Goal: Transaction & Acquisition: Purchase product/service

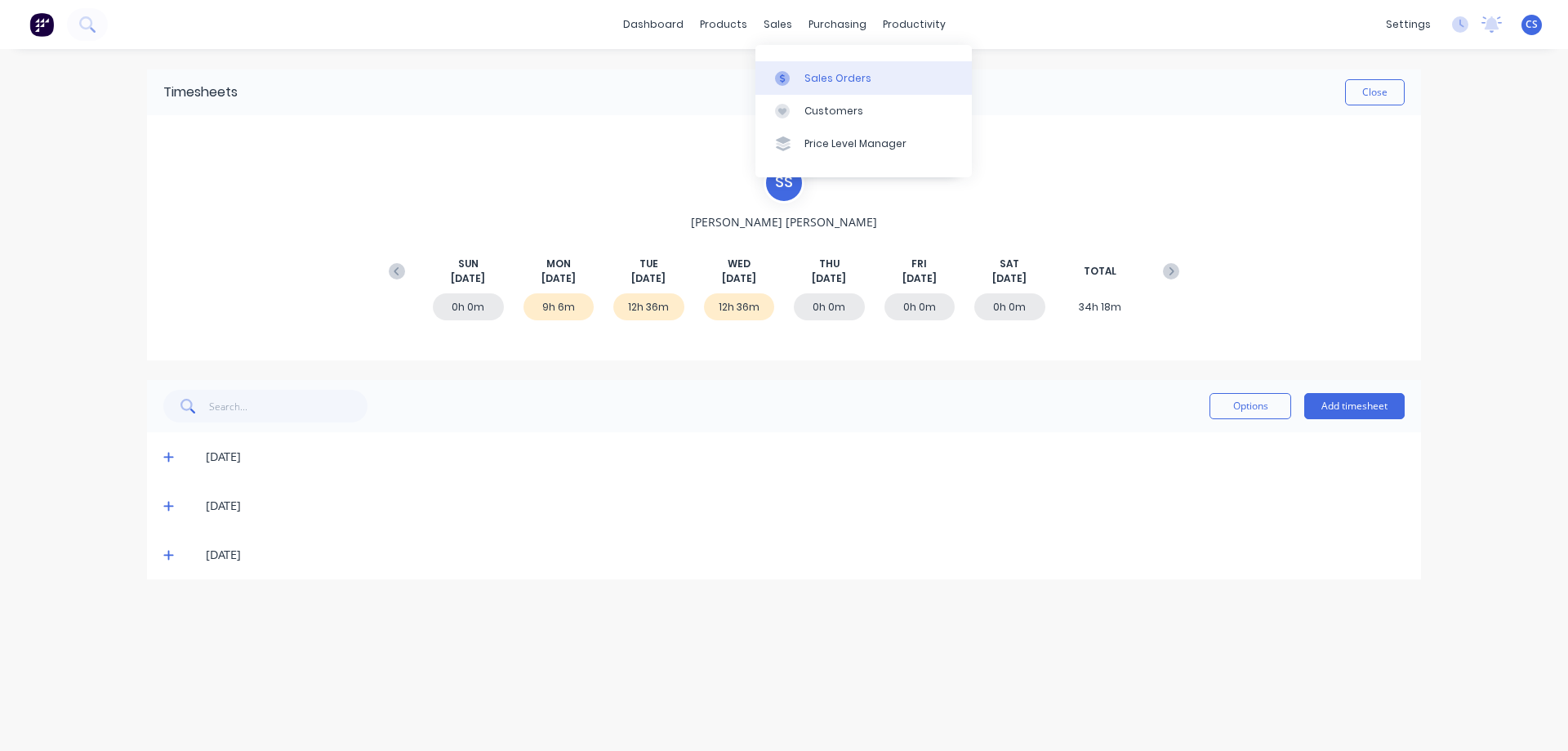
click at [829, 87] on link "Sales Orders" at bounding box center [864, 78] width 217 height 33
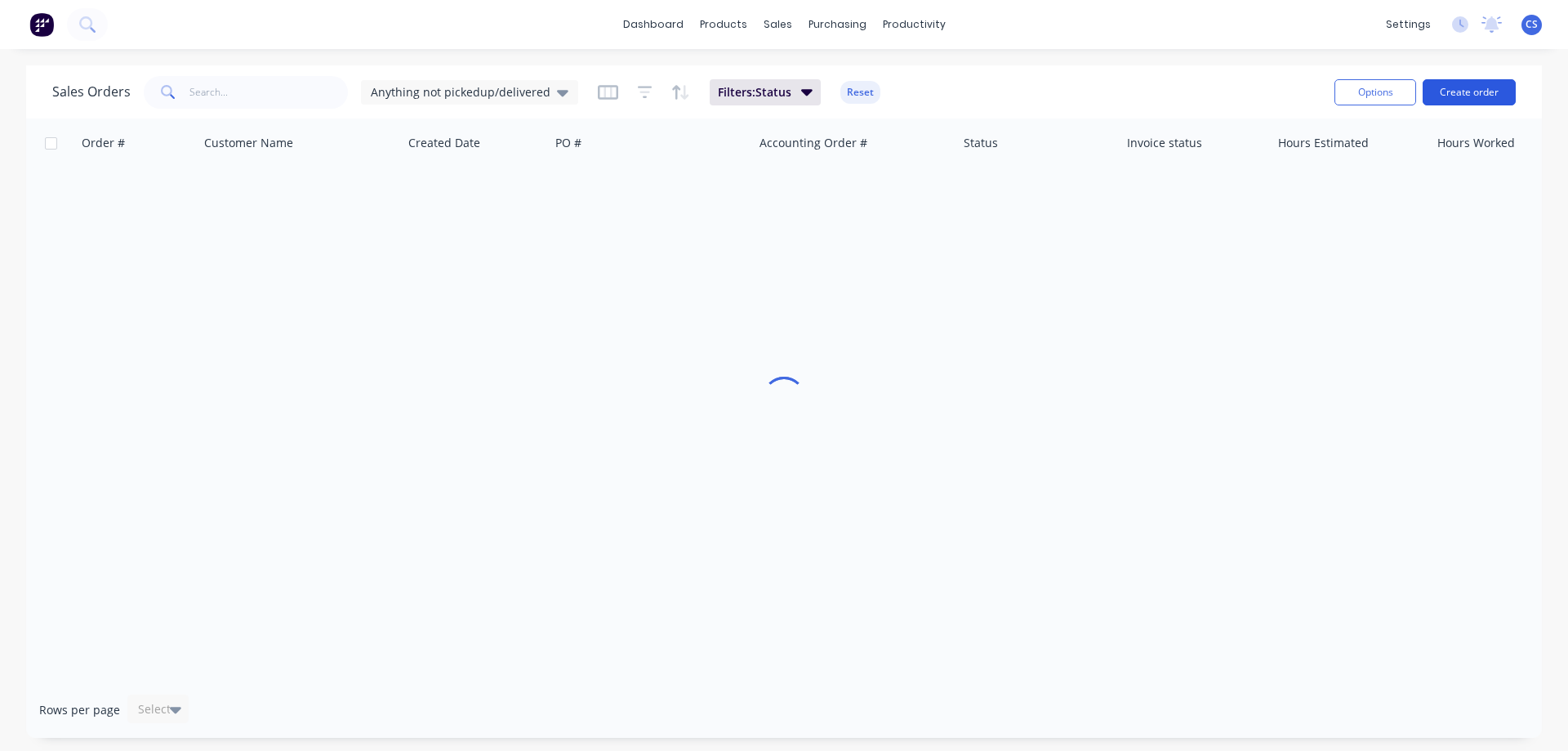
click at [1447, 94] on button "Create order" at bounding box center [1470, 93] width 94 height 26
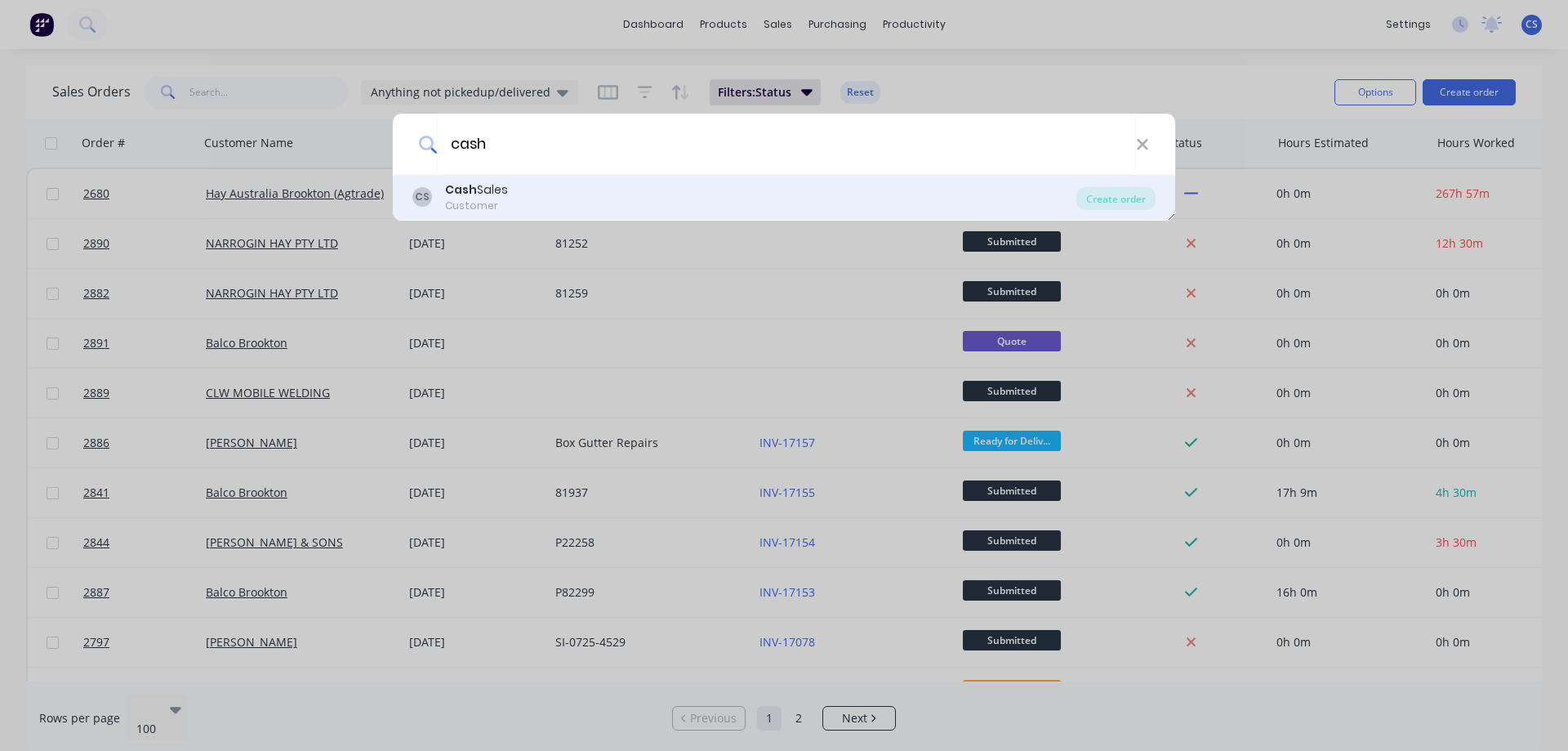
type input "cash"
click at [564, 200] on div "CS Cash Sales Customer" at bounding box center [745, 197] width 665 height 32
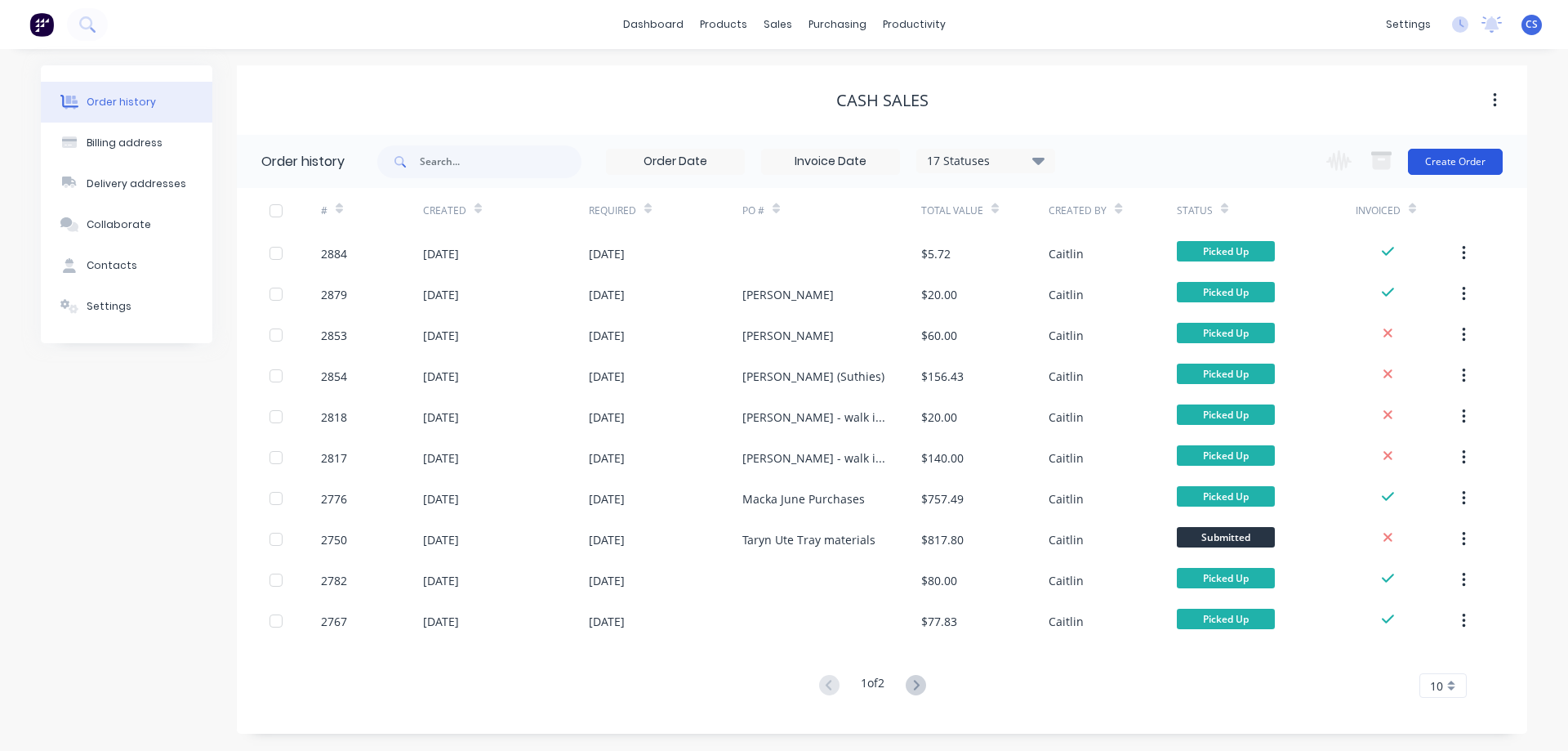
click at [1461, 166] on button "Create Order" at bounding box center [1455, 161] width 95 height 26
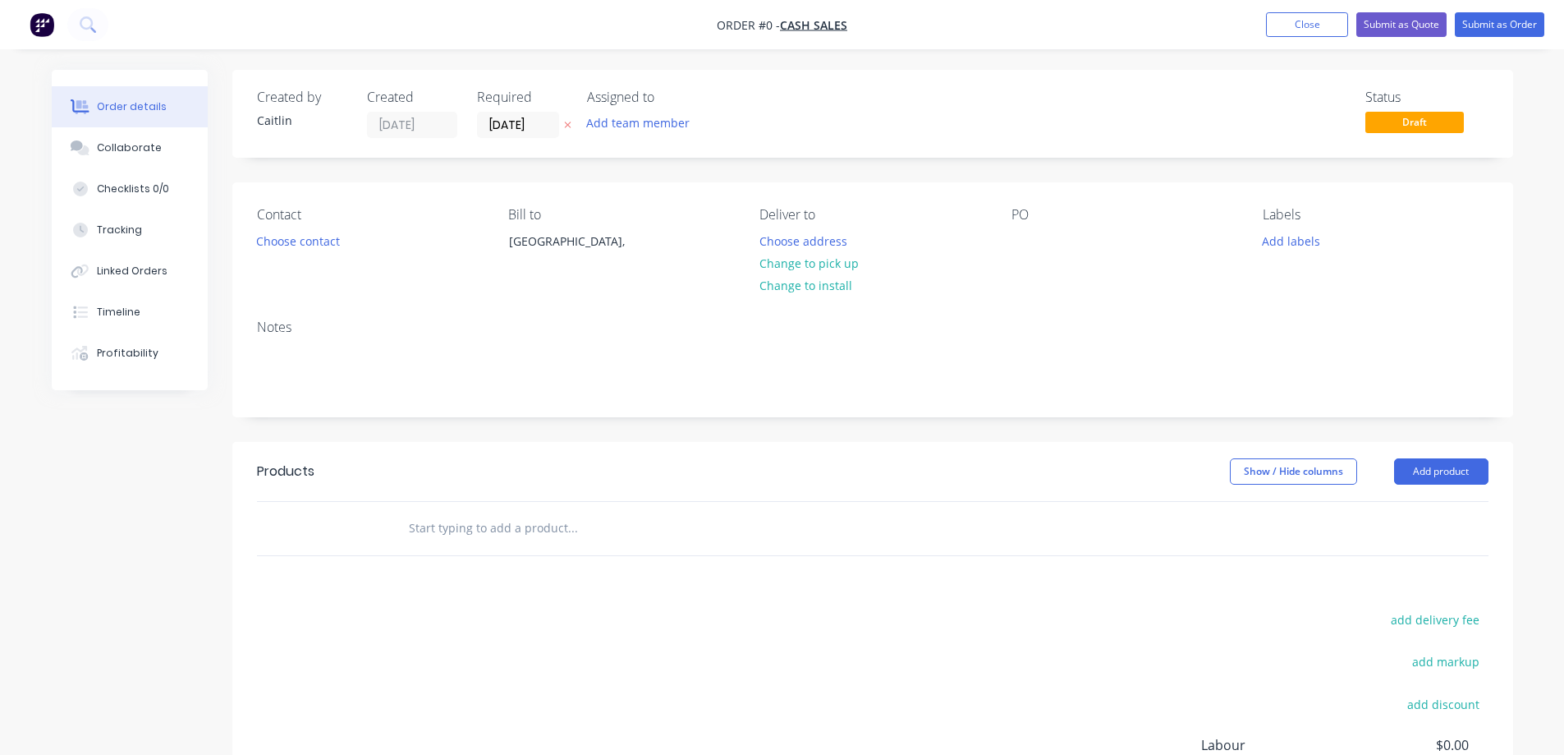
click at [524, 543] on input "text" at bounding box center [572, 528] width 328 height 33
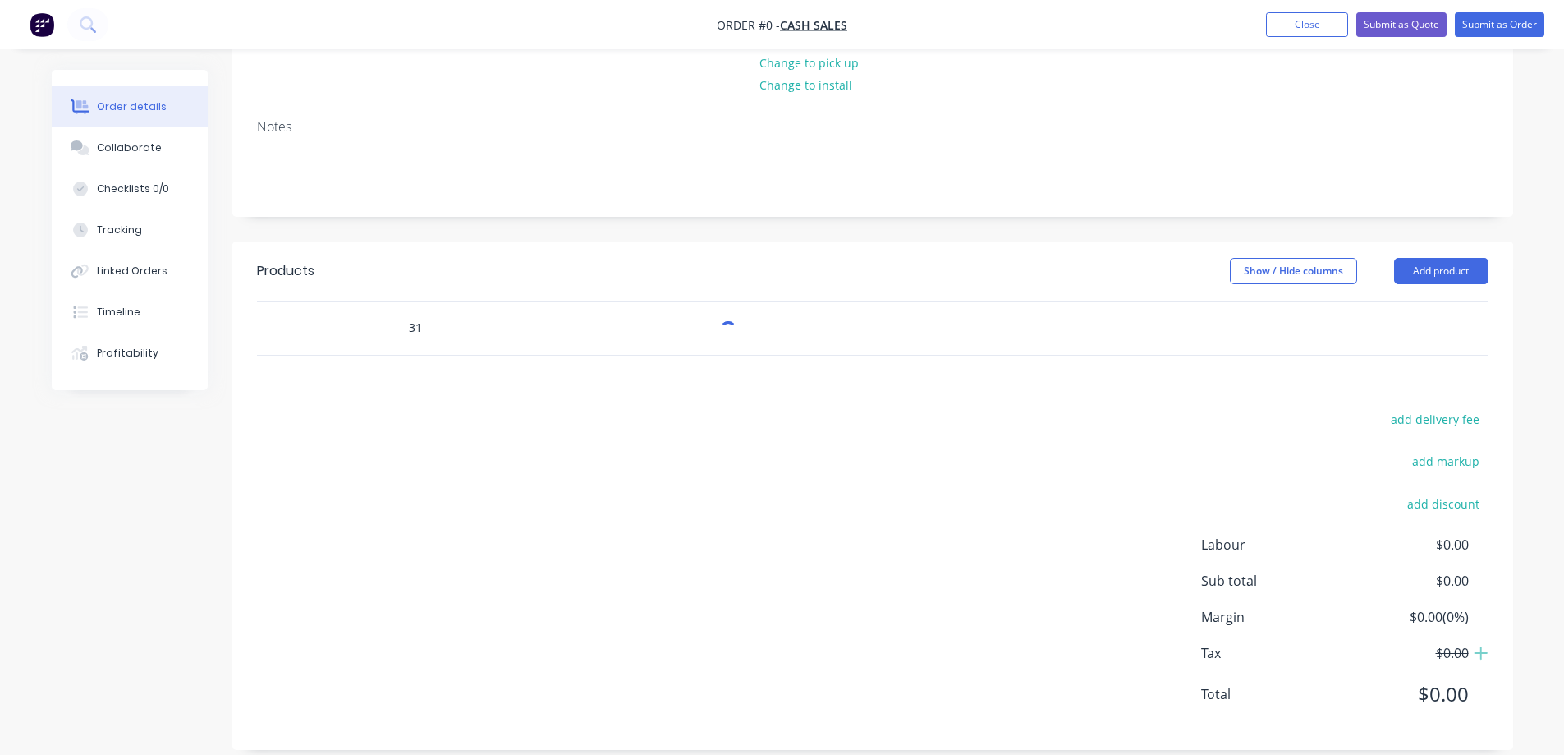
scroll to position [220, 0]
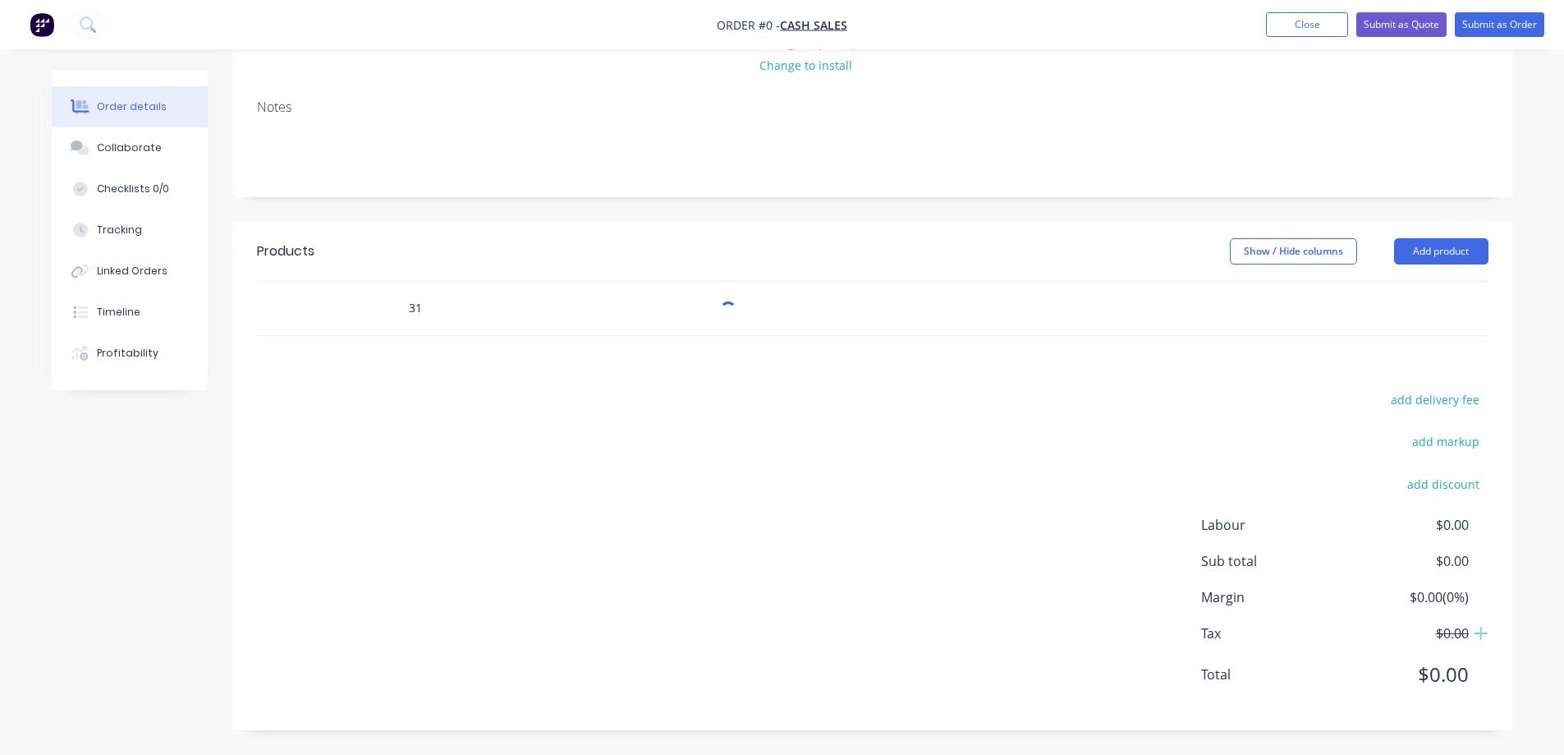
type input "31"
click at [573, 394] on div "add delivery fee add markup add discount Labour $0.00 Sub total $0.00 Margin $0…" at bounding box center [873, 546] width 1232 height 317
click at [1561, 340] on div "Order details Collaborate Checklists 0/0 Tracking Linked Orders Timeline Profit…" at bounding box center [782, 267] width 1564 height 975
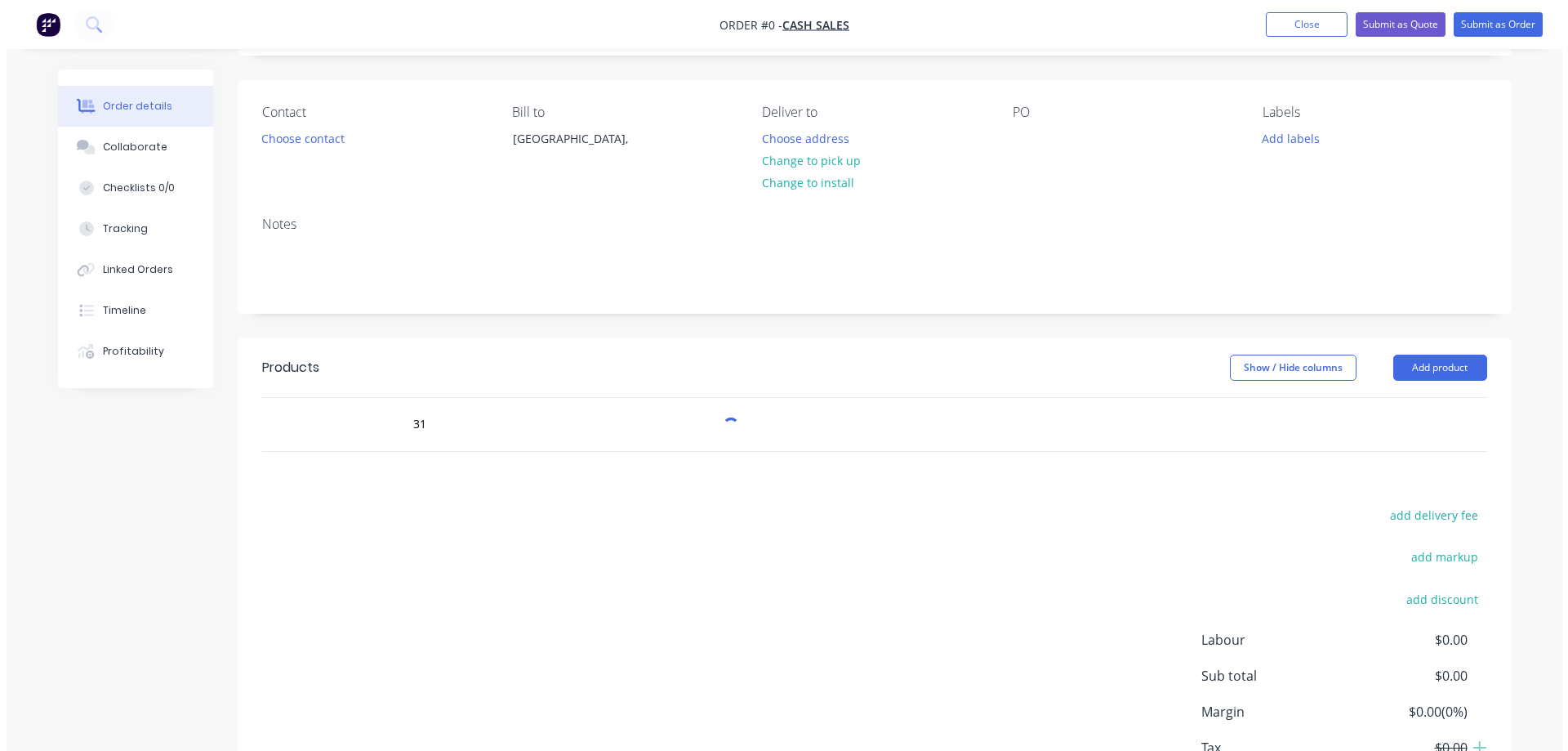
scroll to position [0, 0]
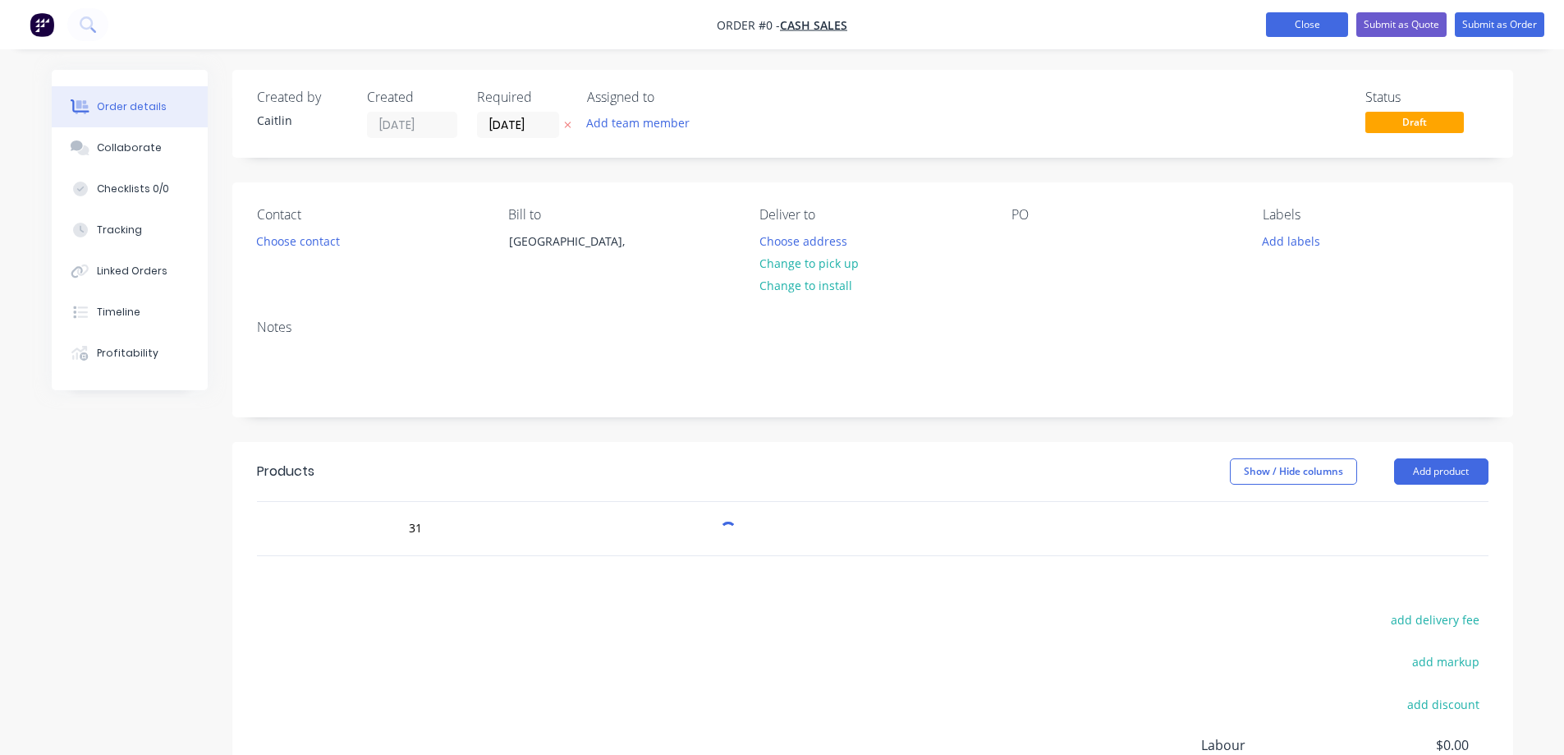
click at [1322, 17] on button "Close" at bounding box center [1307, 24] width 82 height 25
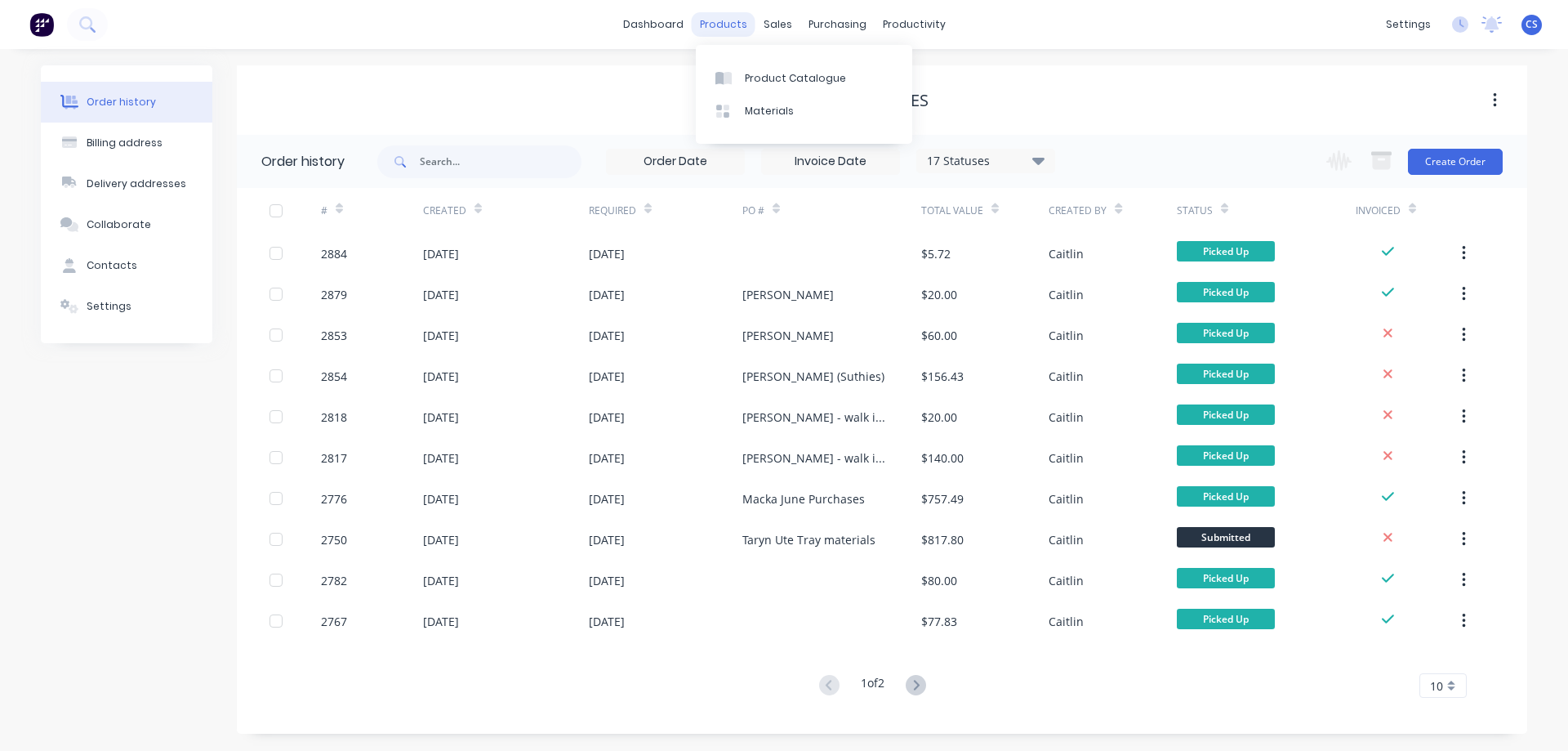
click at [732, 21] on div "products" at bounding box center [723, 24] width 64 height 25
click at [763, 83] on div "Product Catalogue" at bounding box center [796, 78] width 101 height 15
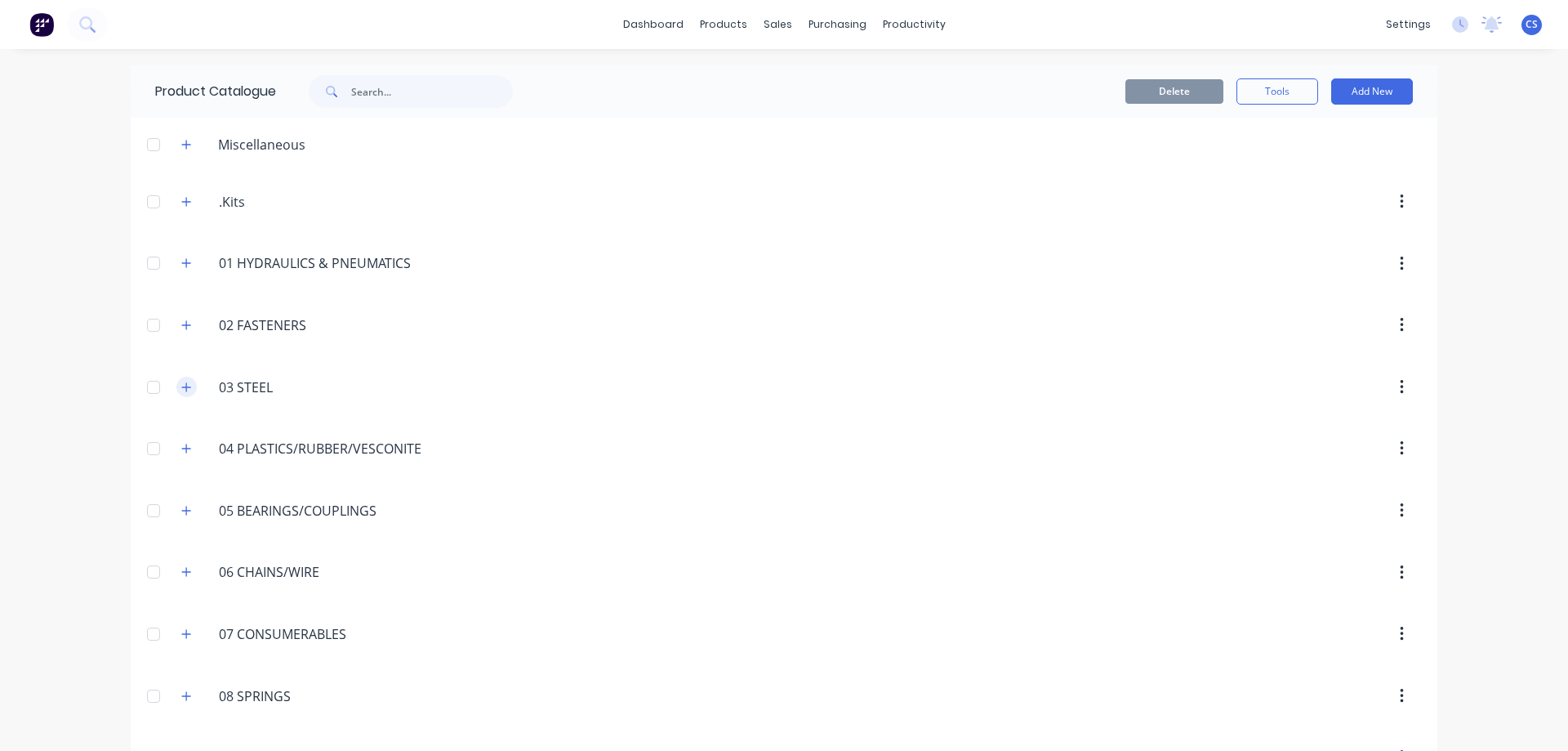
click at [181, 387] on icon "button" at bounding box center [186, 386] width 10 height 11
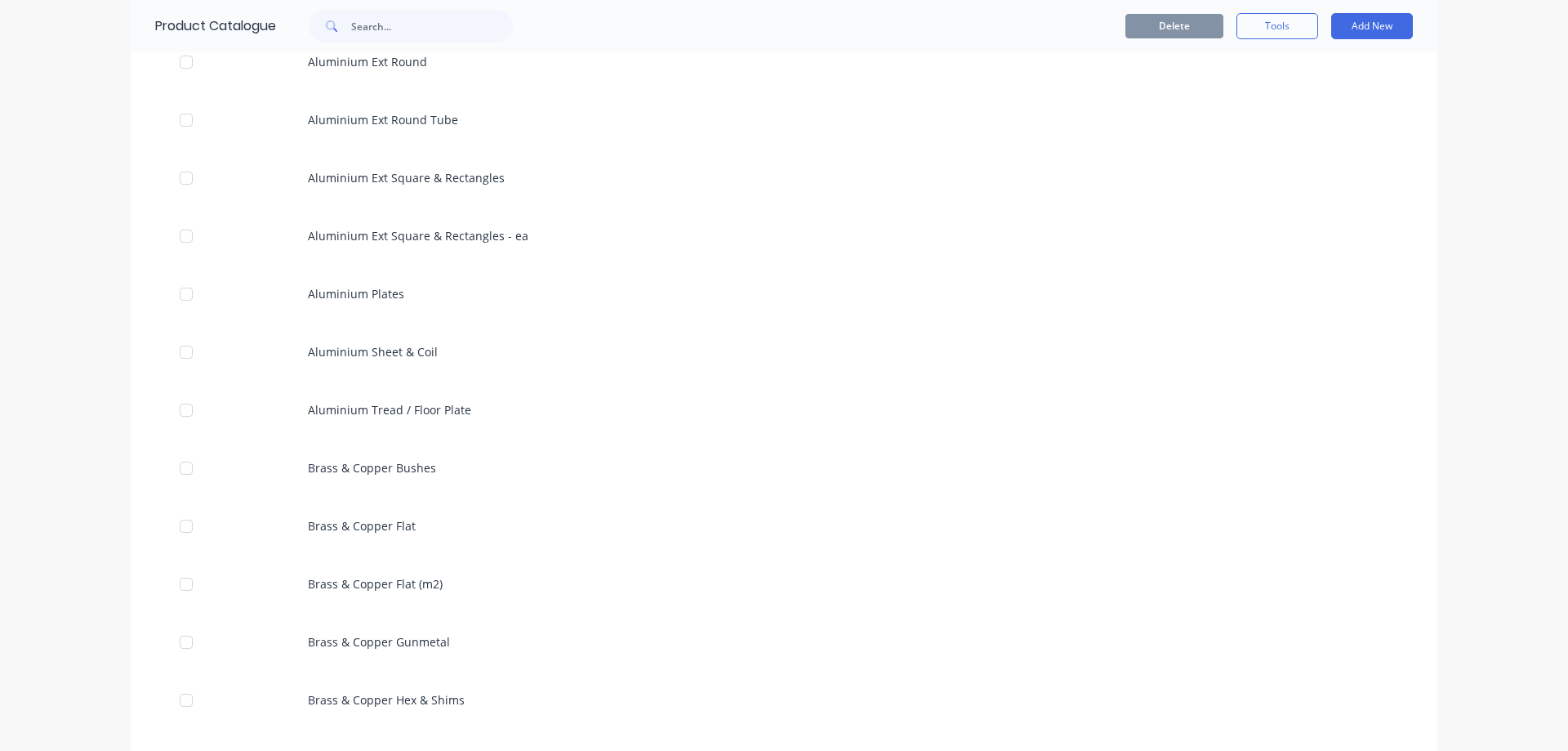
scroll to position [572, 0]
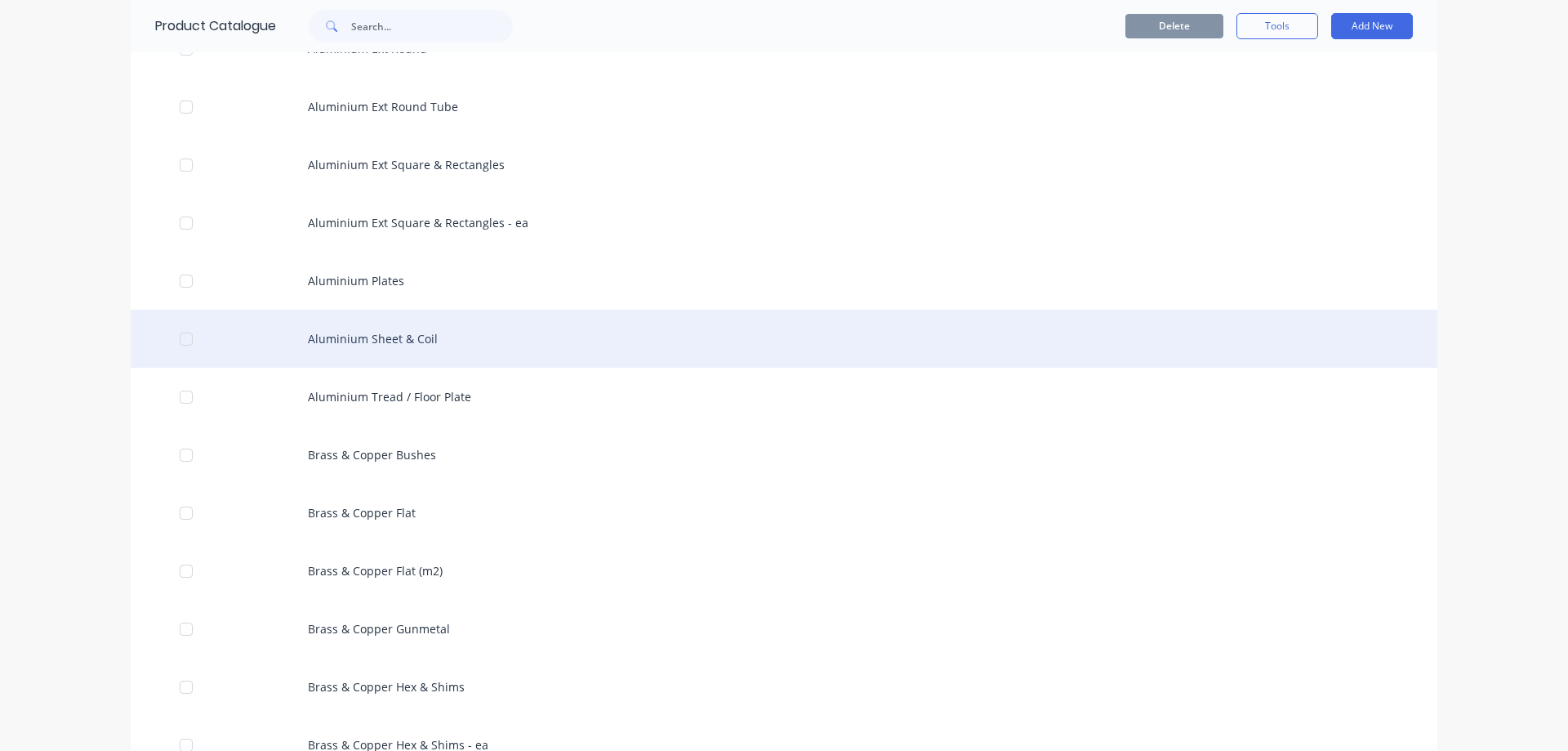
click at [422, 340] on div "Aluminium Sheet & Coil" at bounding box center [784, 338] width 1307 height 58
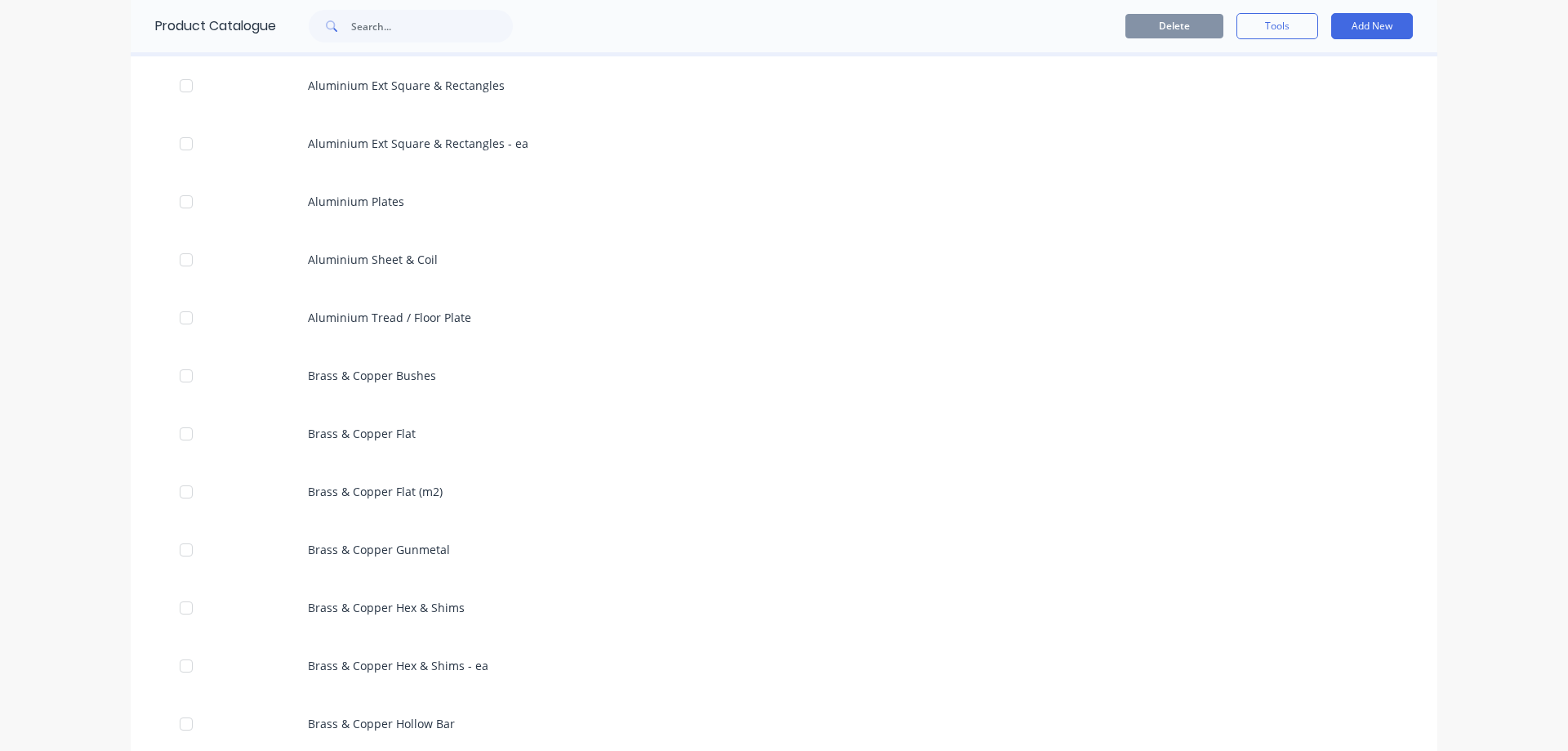
scroll to position [654, 0]
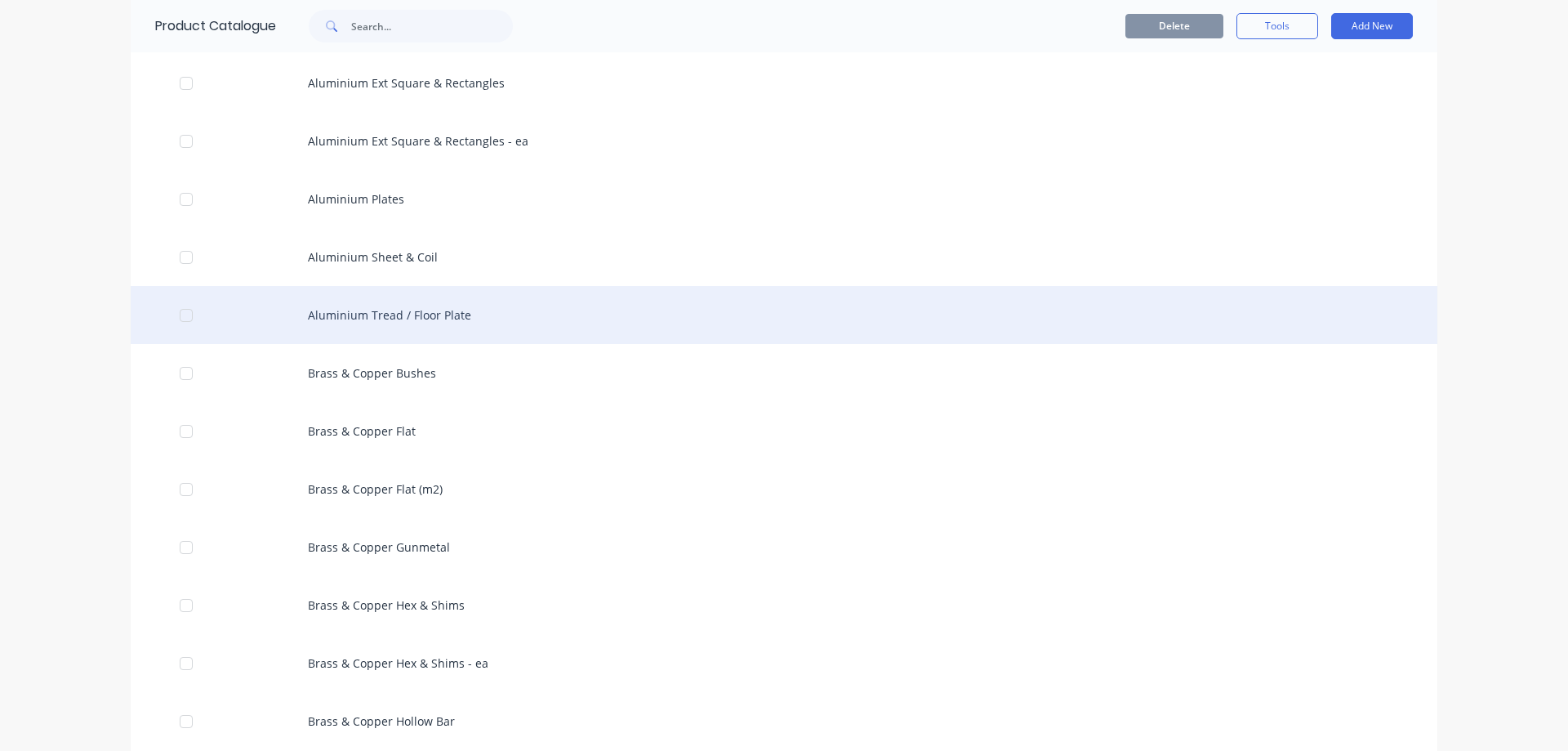
click at [491, 307] on div "Aluminium Tread / Floor Plate" at bounding box center [784, 314] width 1307 height 58
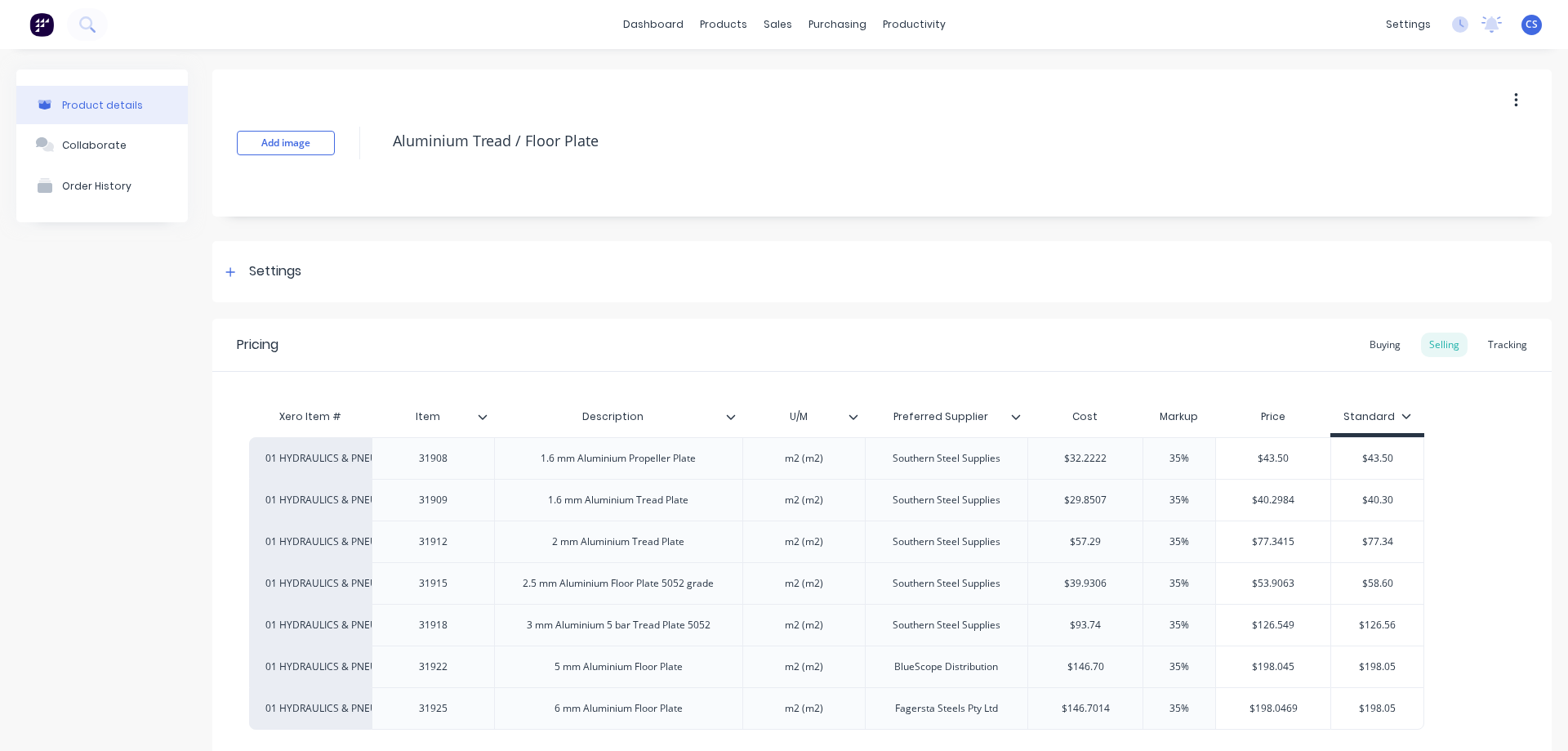
type textarea "x"
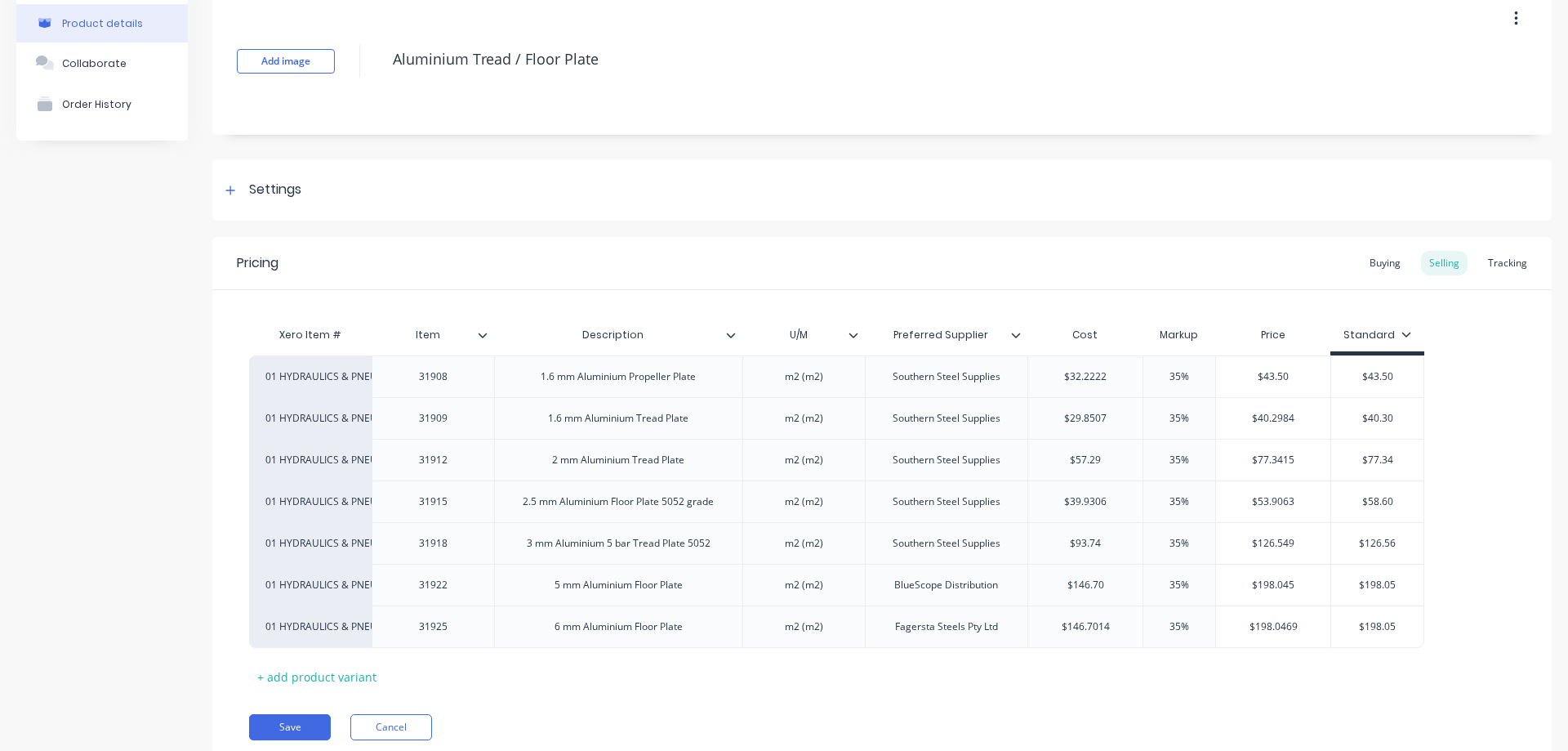
scroll to position [140, 0]
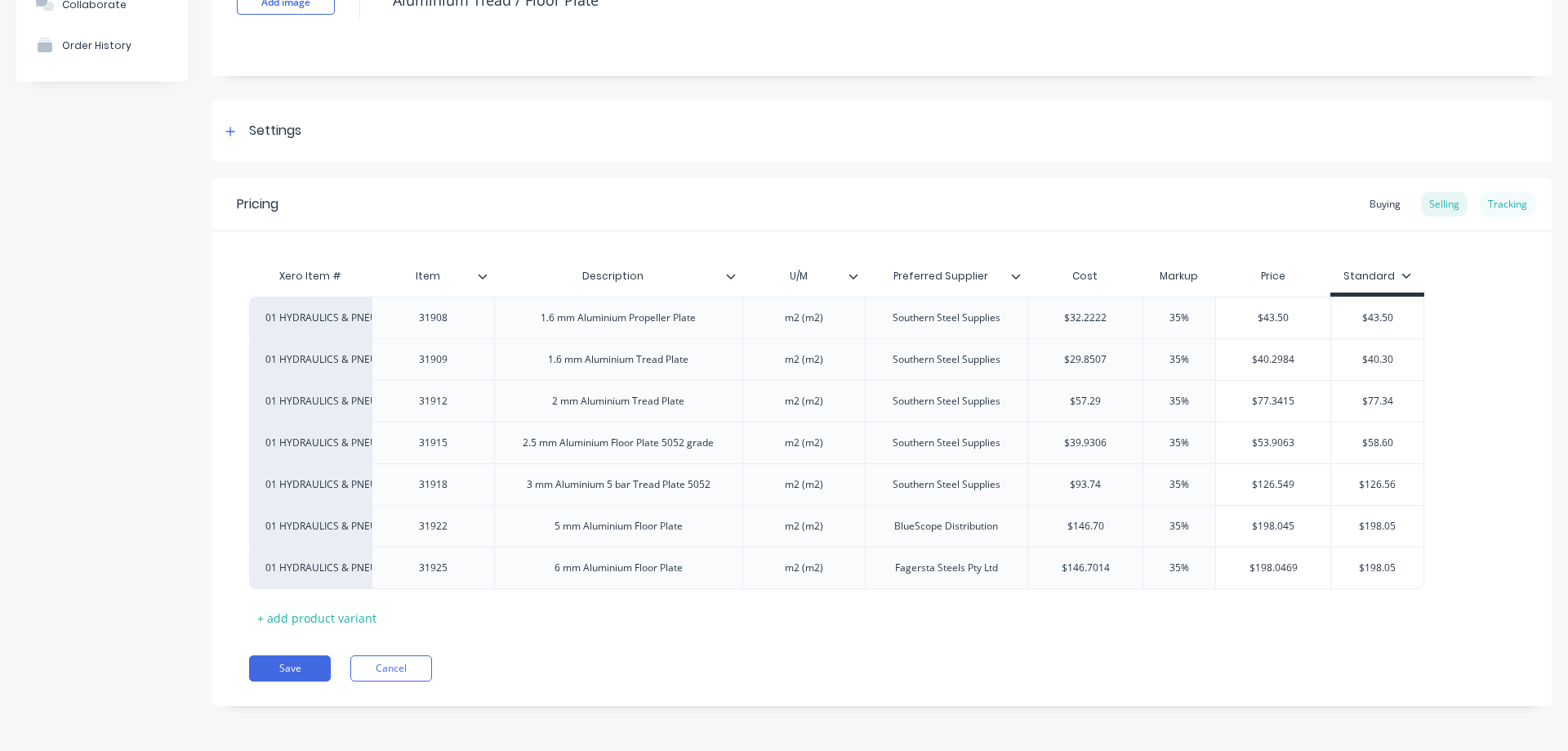
click at [1490, 208] on div "Tracking" at bounding box center [1508, 204] width 56 height 25
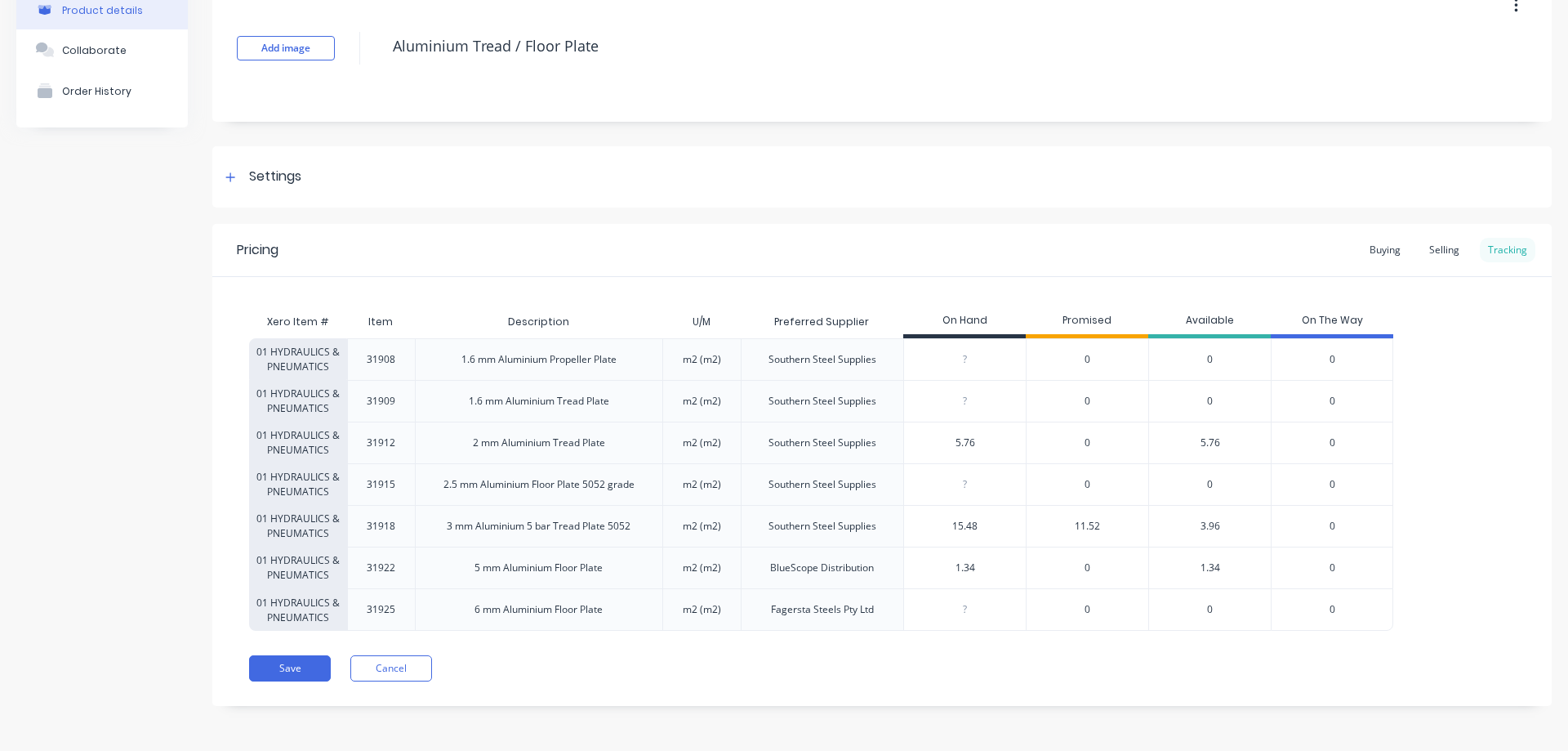
scroll to position [94, 0]
click at [1431, 242] on div "Selling" at bounding box center [1445, 250] width 47 height 25
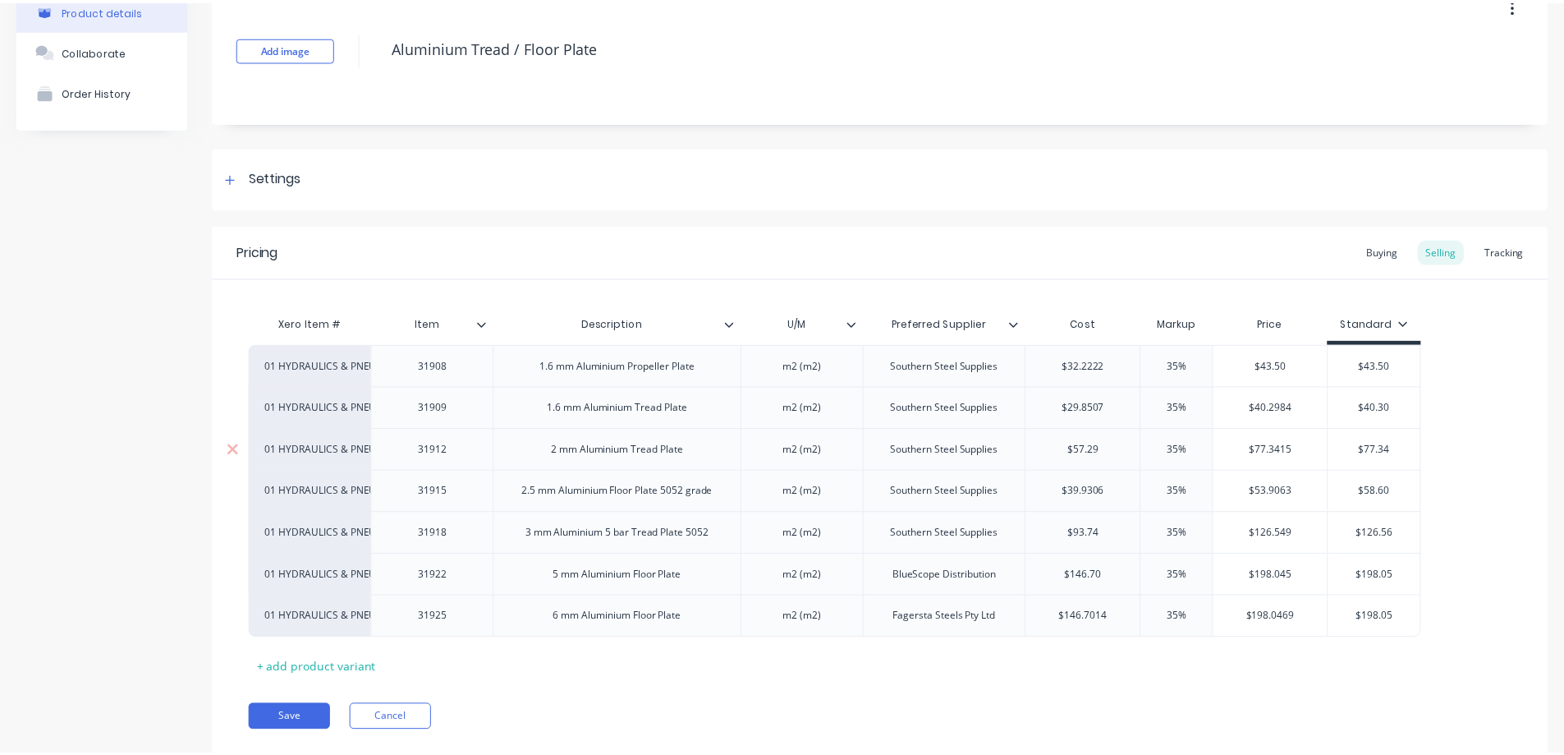
scroll to position [0, 0]
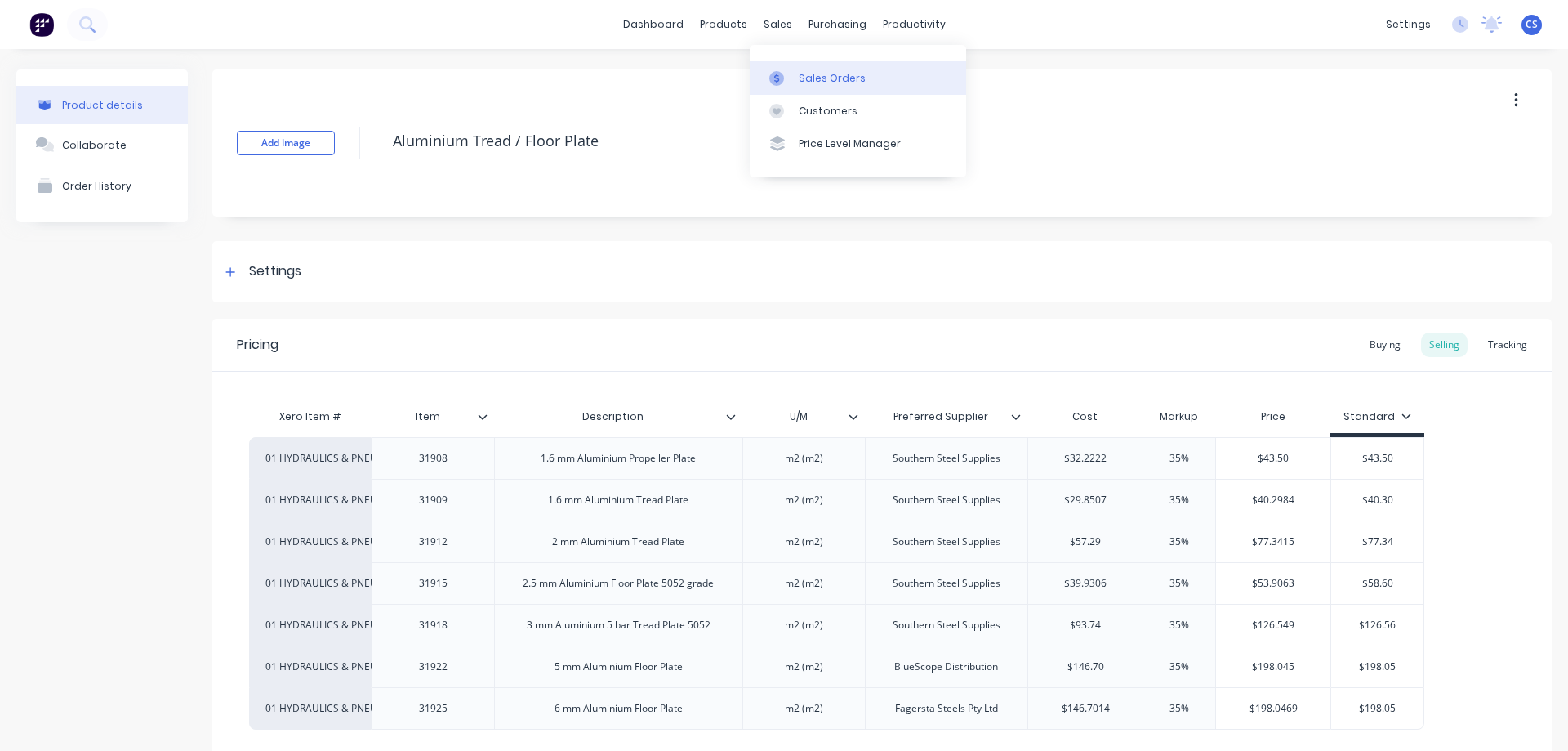
click at [819, 71] on div "Sales Orders" at bounding box center [832, 78] width 67 height 15
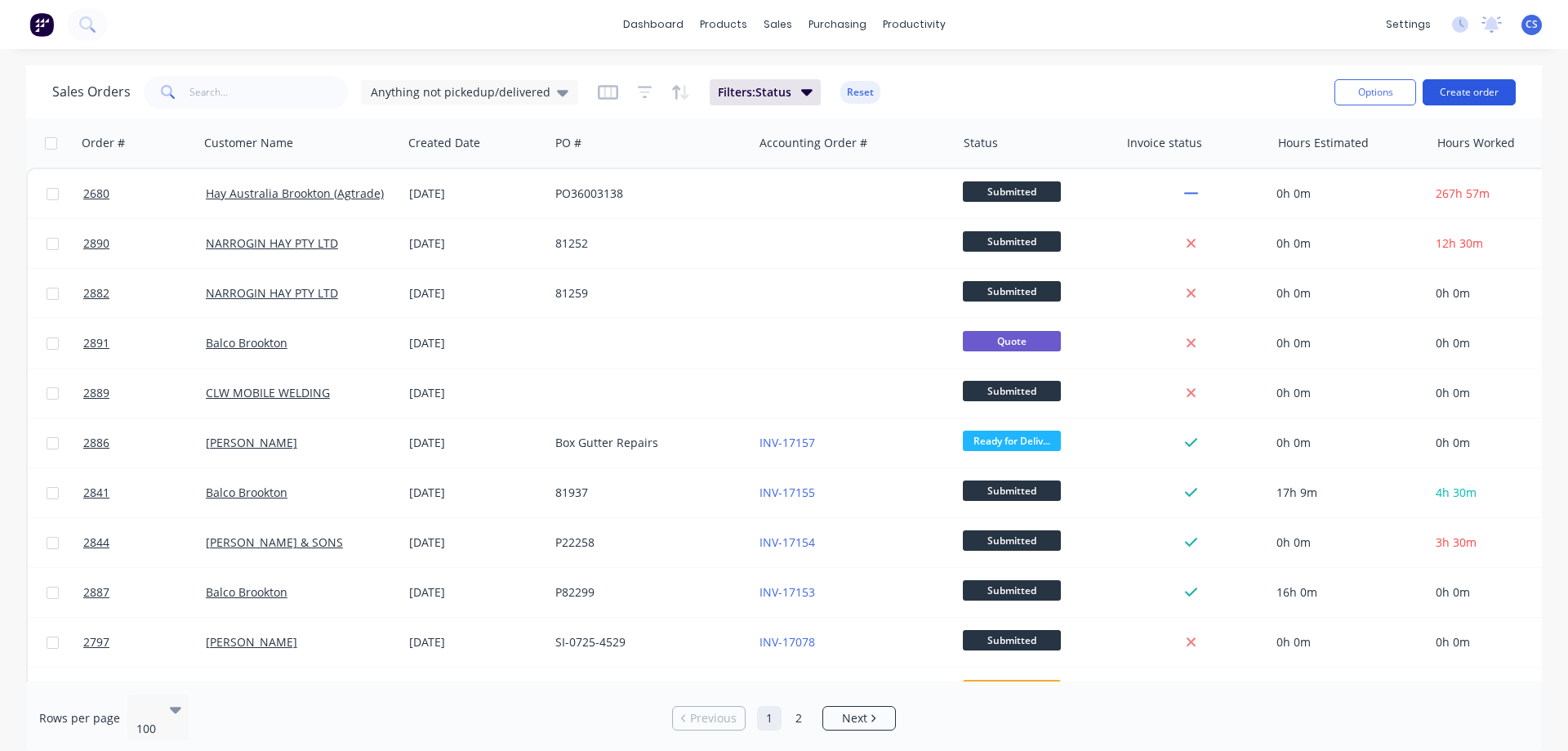
click at [1497, 84] on button "Create order" at bounding box center [1470, 93] width 94 height 26
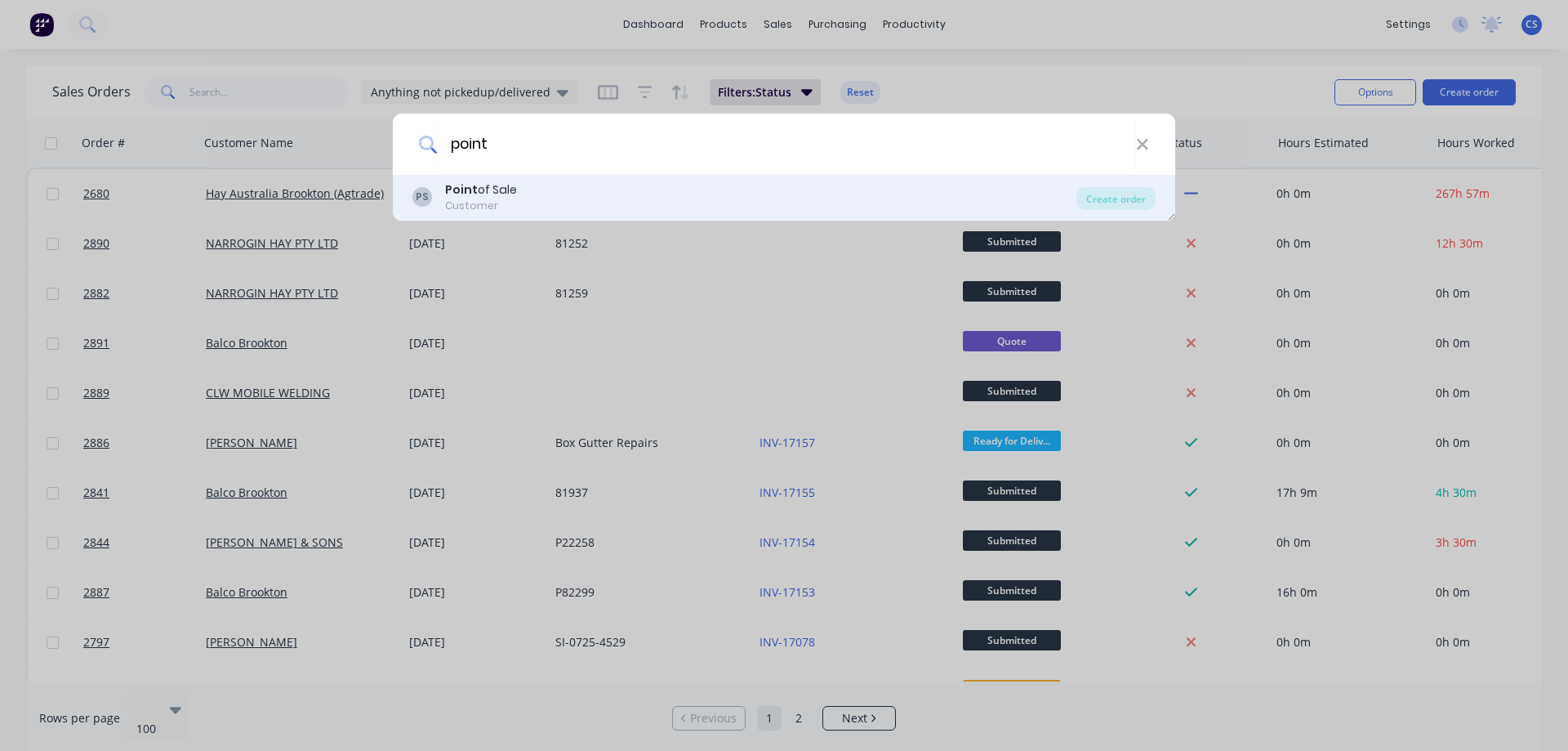
type input "point"
click at [519, 196] on div "PS Point of Sale Customer" at bounding box center [745, 197] width 665 height 32
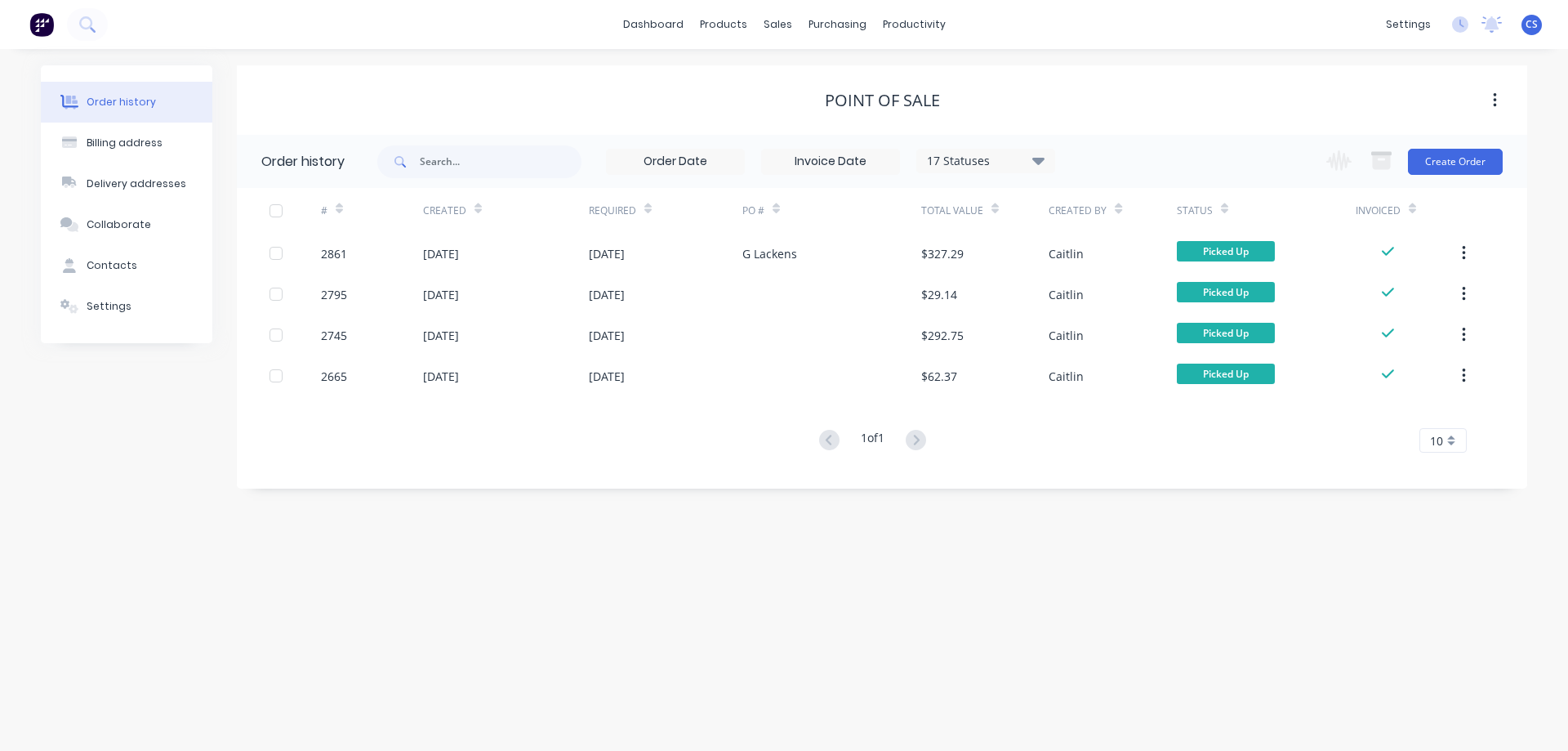
click at [1443, 175] on div "Change order status Submitted Waiting on Supplier In Production Painting On Goi…" at bounding box center [1410, 160] width 186 height 53
click at [1443, 169] on button "Create Order" at bounding box center [1455, 161] width 95 height 26
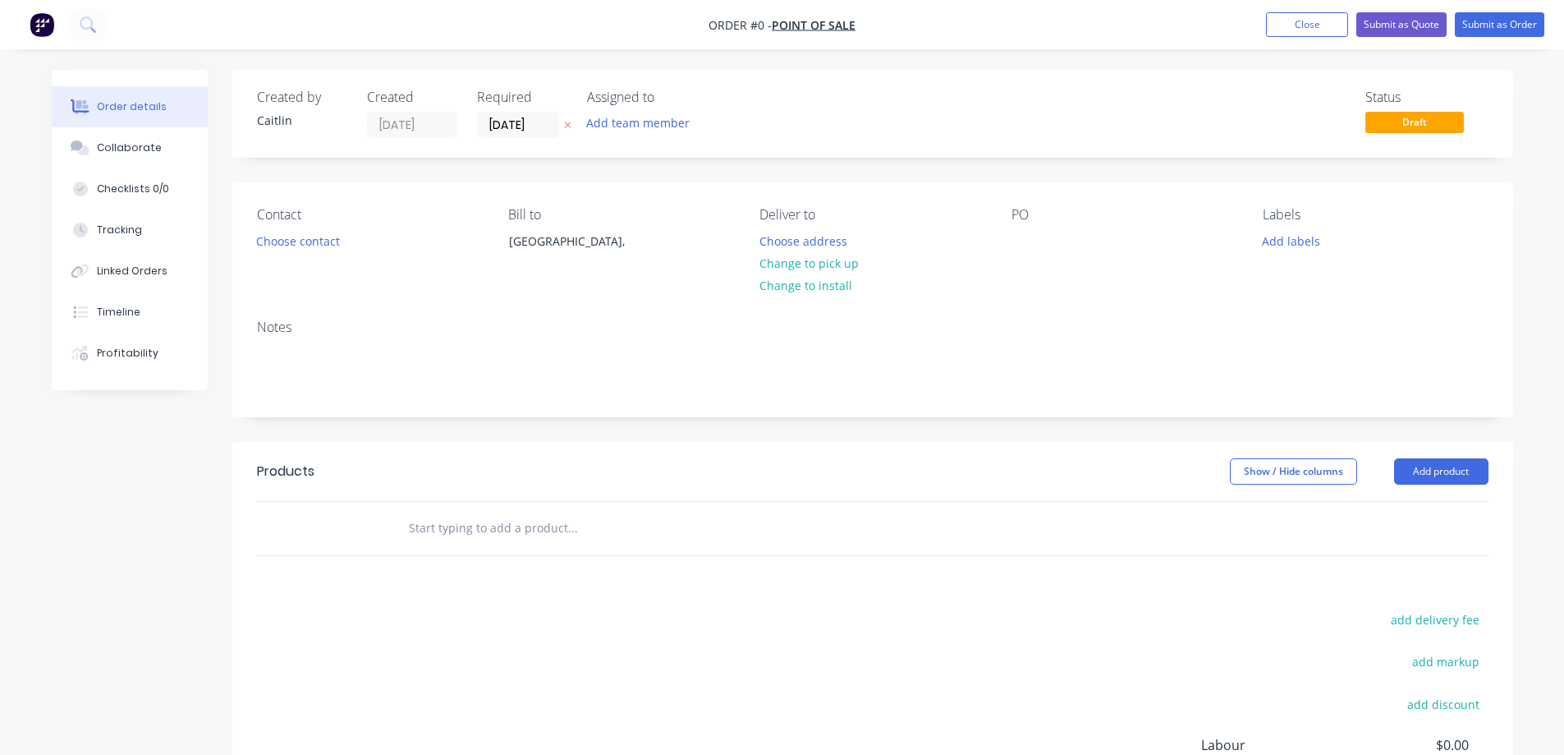
click at [465, 534] on input "text" at bounding box center [572, 528] width 328 height 33
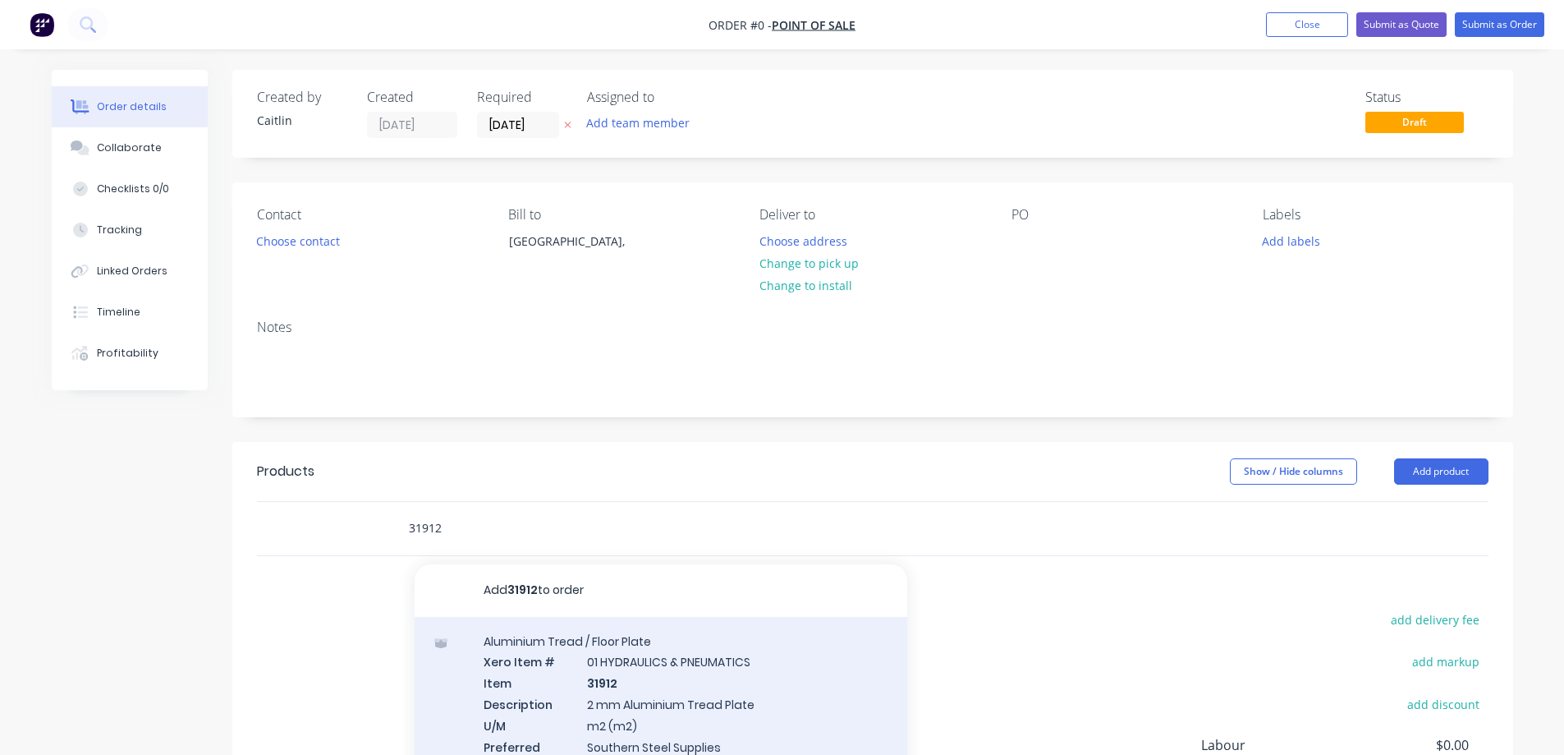
type input "31912"
click at [677, 675] on div "Aluminium Tread / Floor Plate Xero Item # 01 HYDRAULICS & PNEUMATICS Item 31912…" at bounding box center [661, 713] width 493 height 192
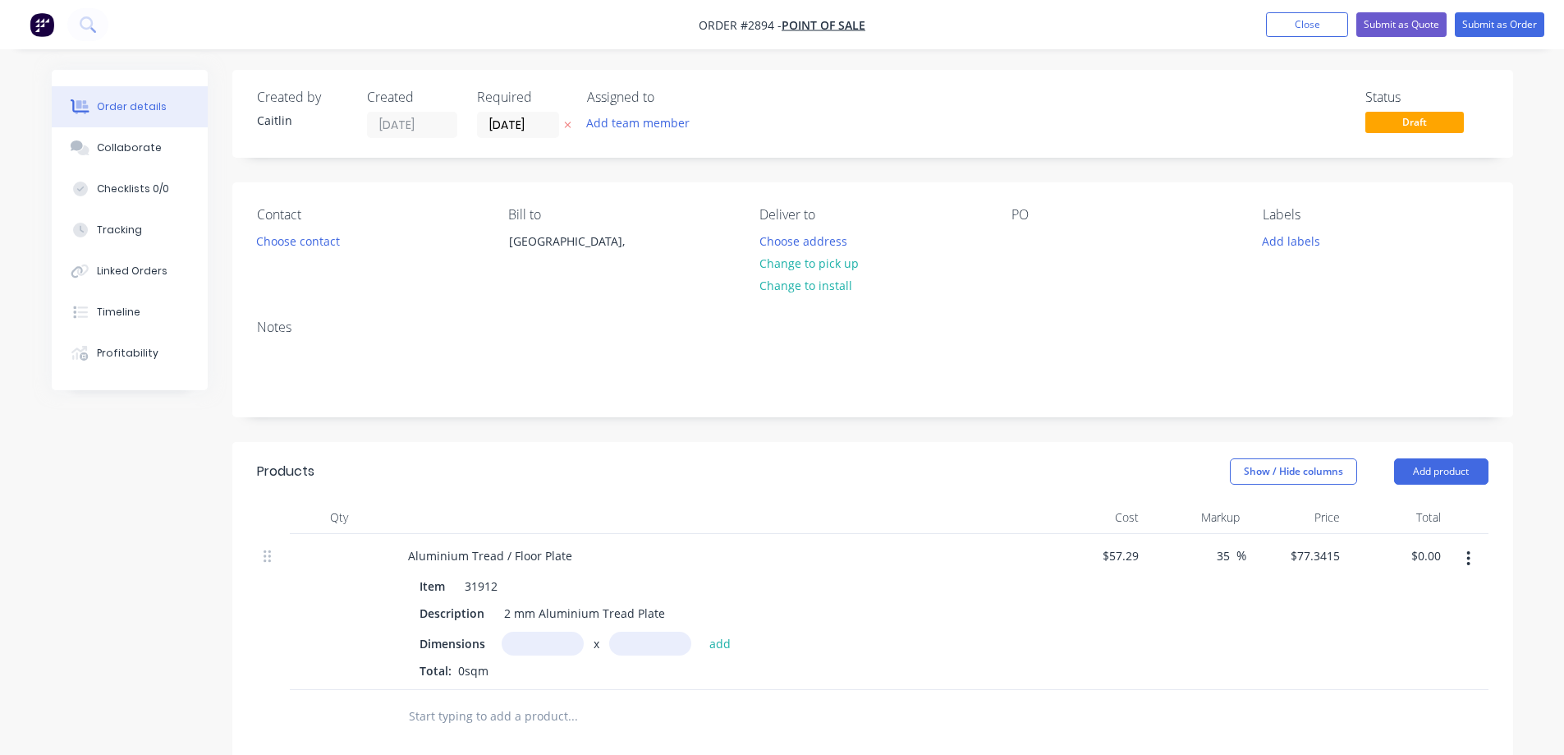
click at [536, 640] on input "text" at bounding box center [543, 643] width 82 height 24
type input "1.2m"
type input "2.4m"
click at [719, 649] on button "add" at bounding box center [720, 642] width 39 height 22
type input "$222.74"
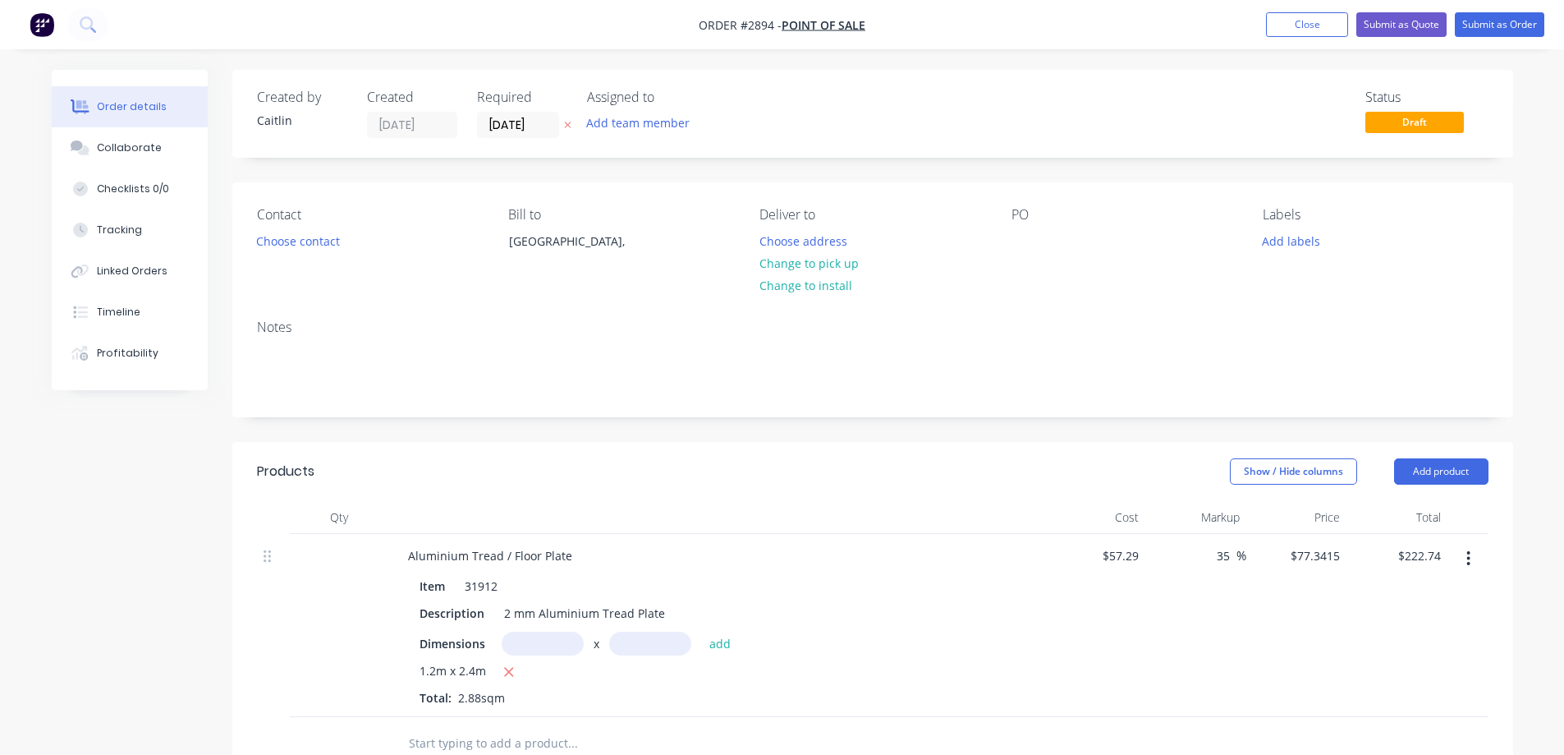
click at [1531, 484] on div "Order details Collaborate Checklists 0/0 Tracking Linked Orders Timeline Profit…" at bounding box center [782, 594] width 1564 height 1189
click at [1480, 21] on button "Submit as Order" at bounding box center [1499, 24] width 89 height 25
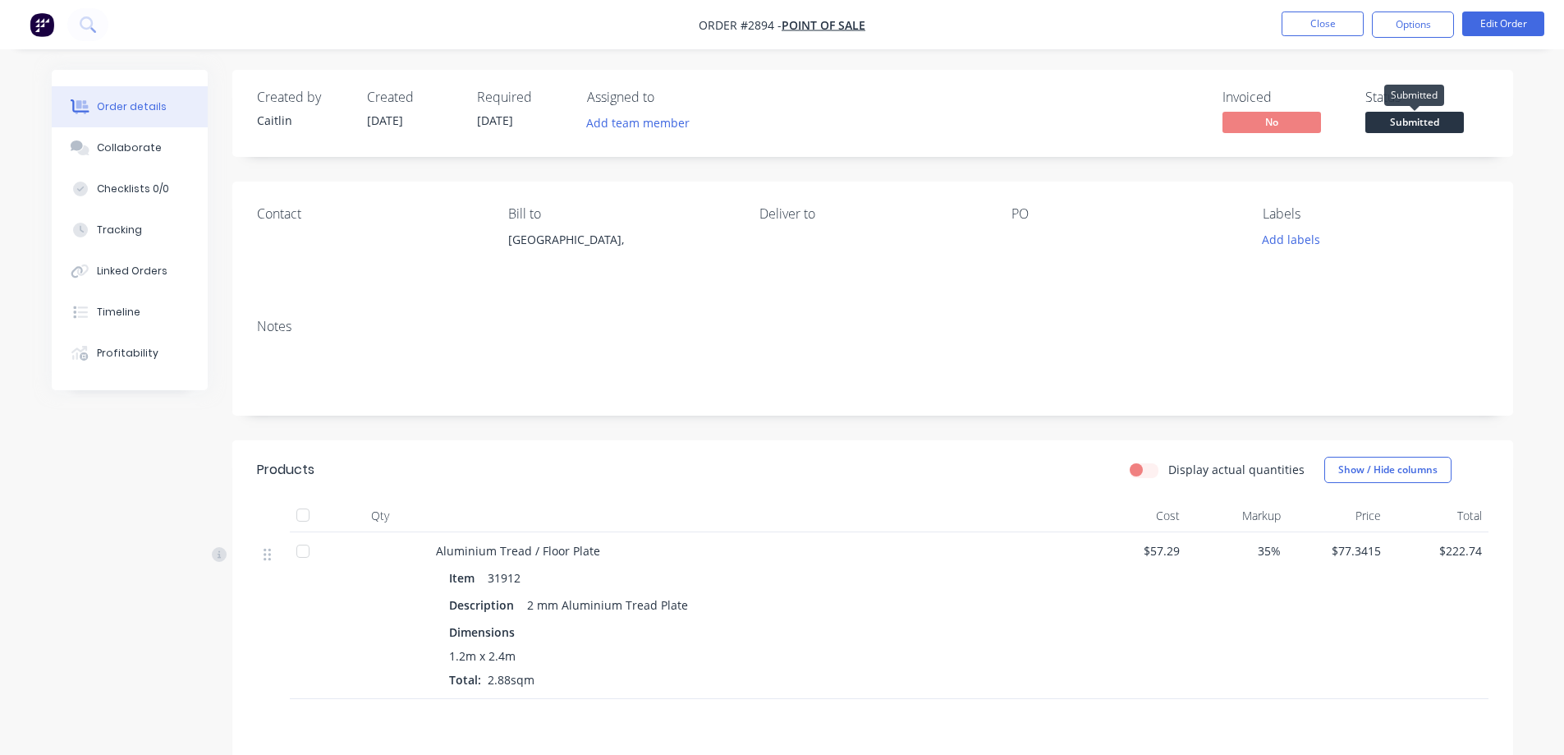
click at [1410, 120] on span "Submitted" at bounding box center [1414, 122] width 99 height 21
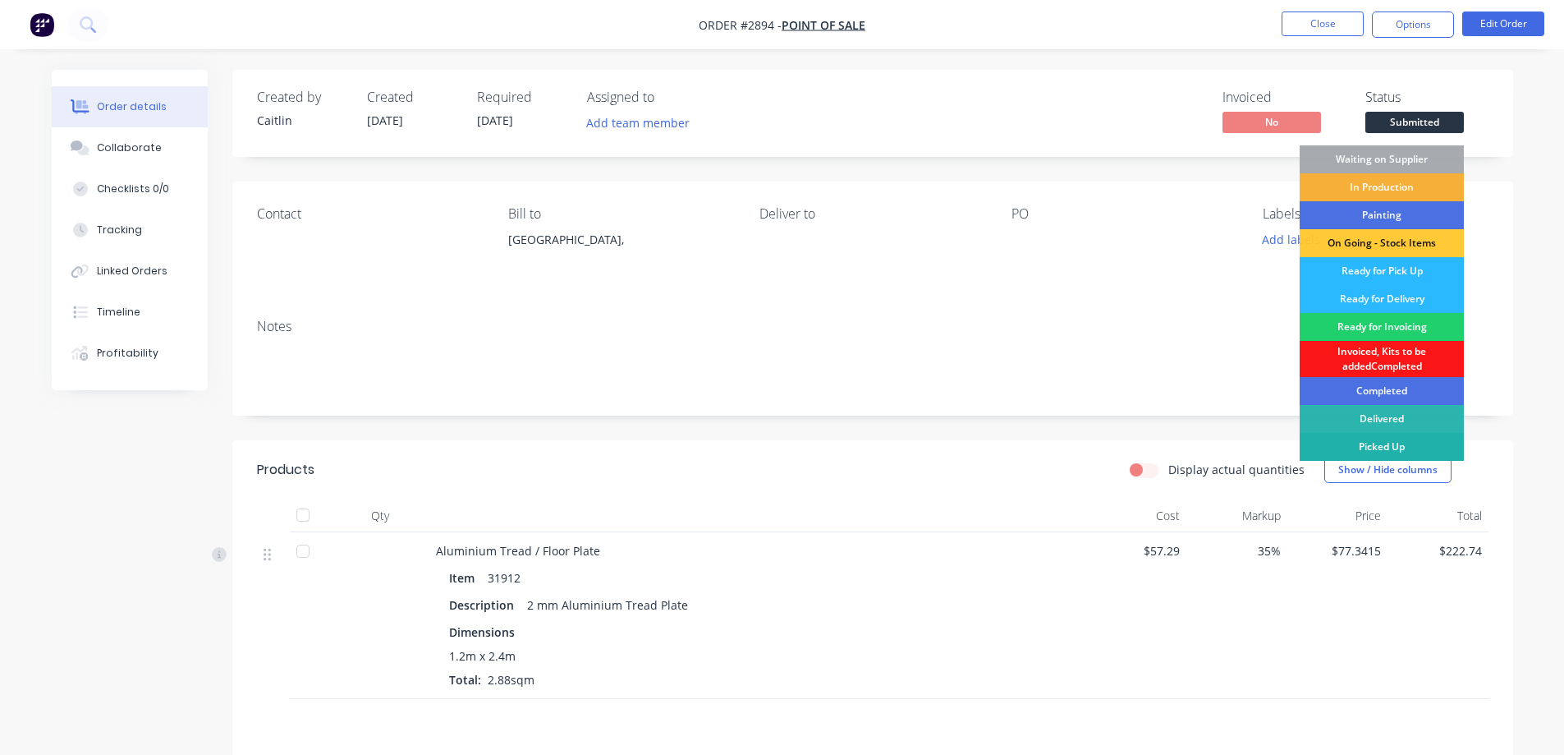
click at [1393, 447] on div "Picked Up" at bounding box center [1382, 447] width 164 height 28
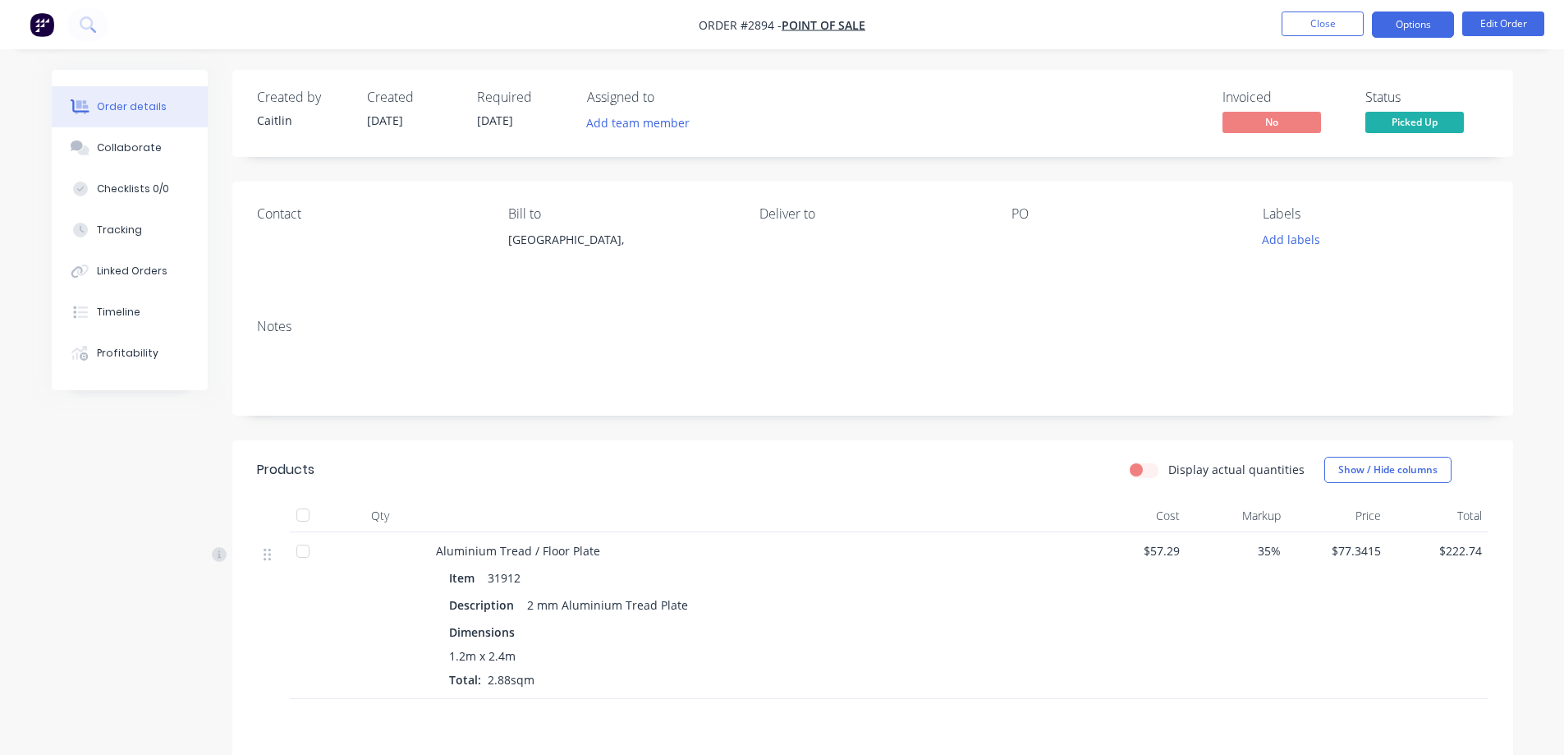
click at [1442, 26] on button "Options" at bounding box center [1413, 24] width 82 height 26
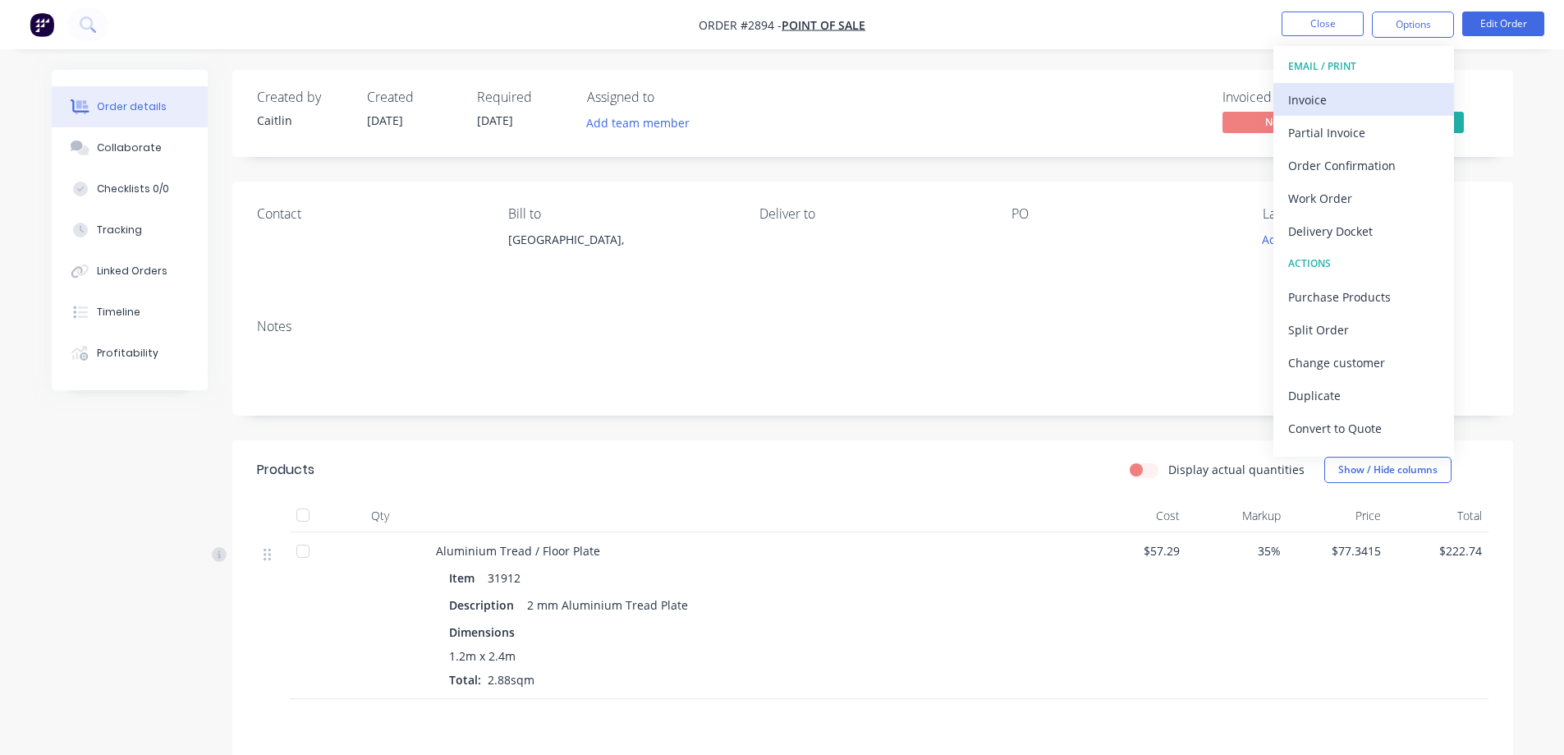
click at [1373, 95] on div "Invoice" at bounding box center [1363, 100] width 151 height 24
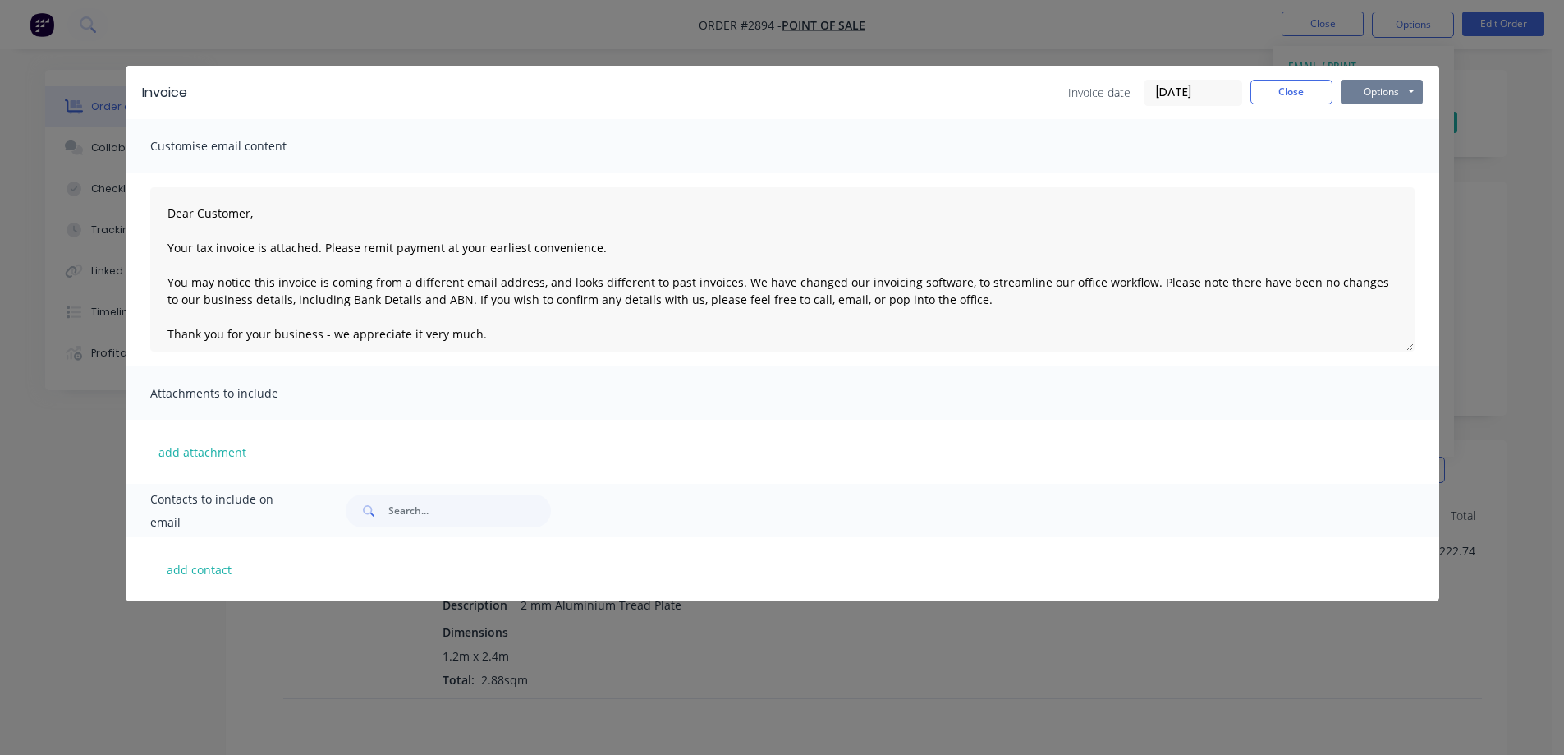
click at [1363, 85] on button "Options" at bounding box center [1382, 92] width 82 height 25
click at [1383, 144] on button "Print" at bounding box center [1393, 148] width 105 height 27
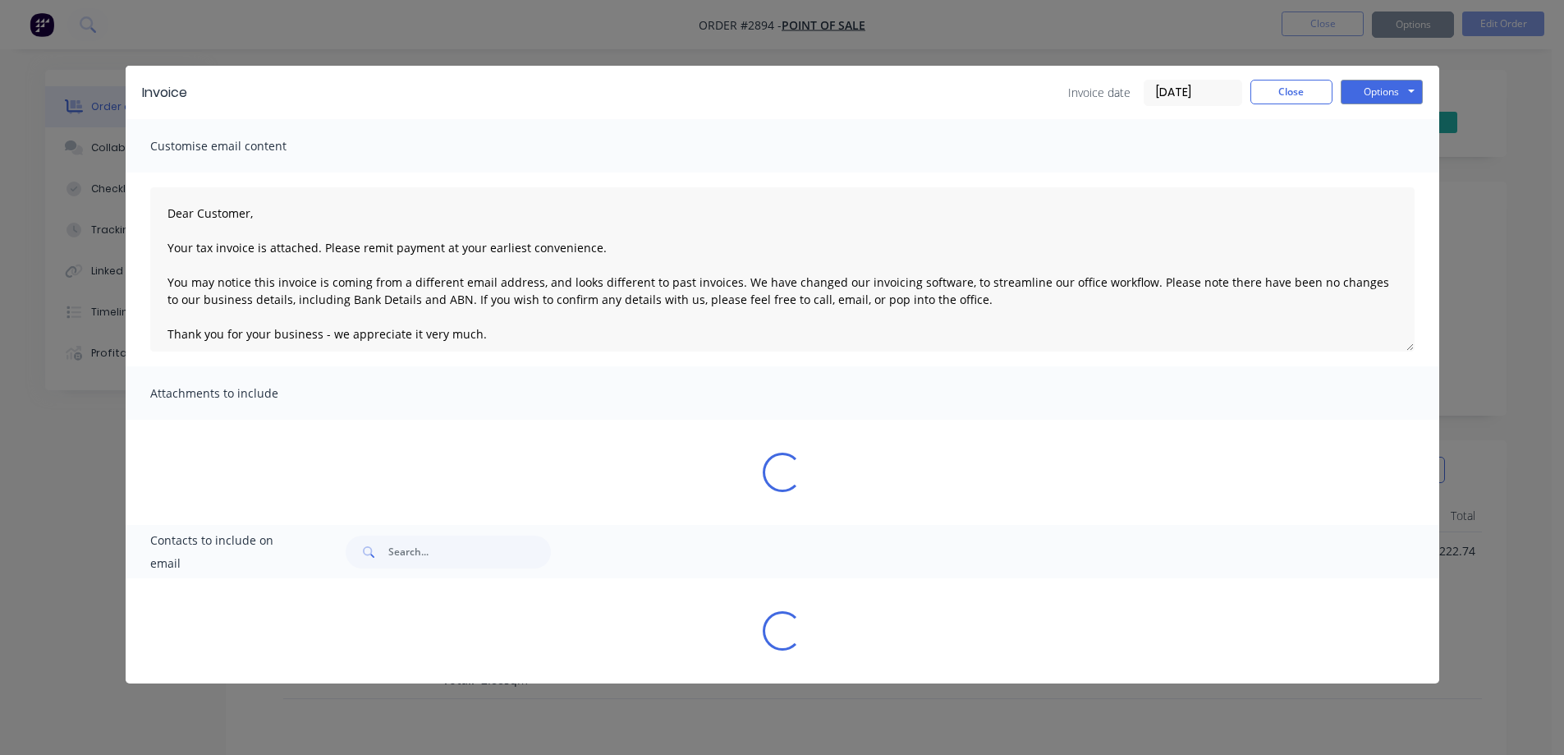
type textarea "Dear Customer, Your tax invoice is attached. Please remit payment at your earli…"
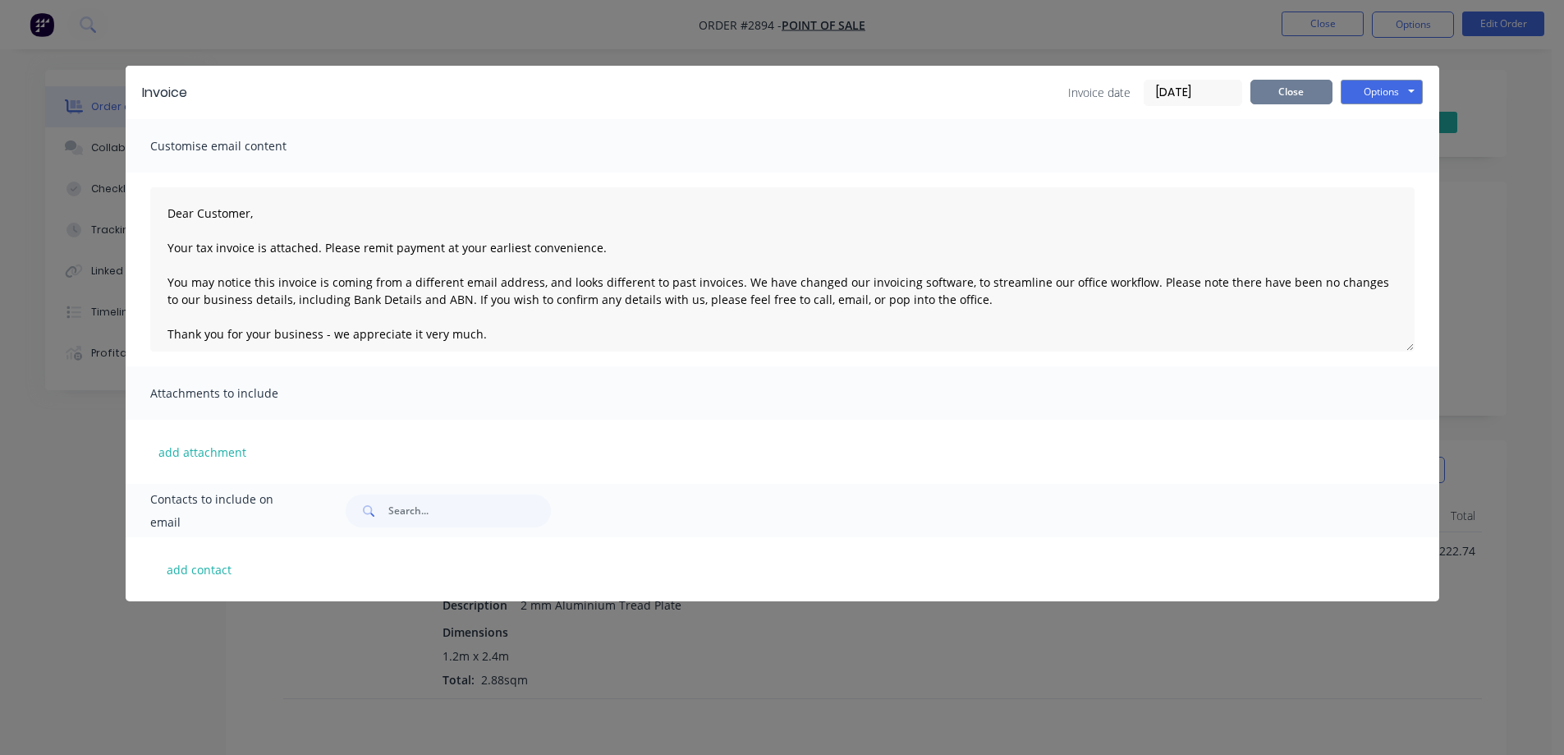
click at [1276, 90] on button "Close" at bounding box center [1291, 92] width 82 height 25
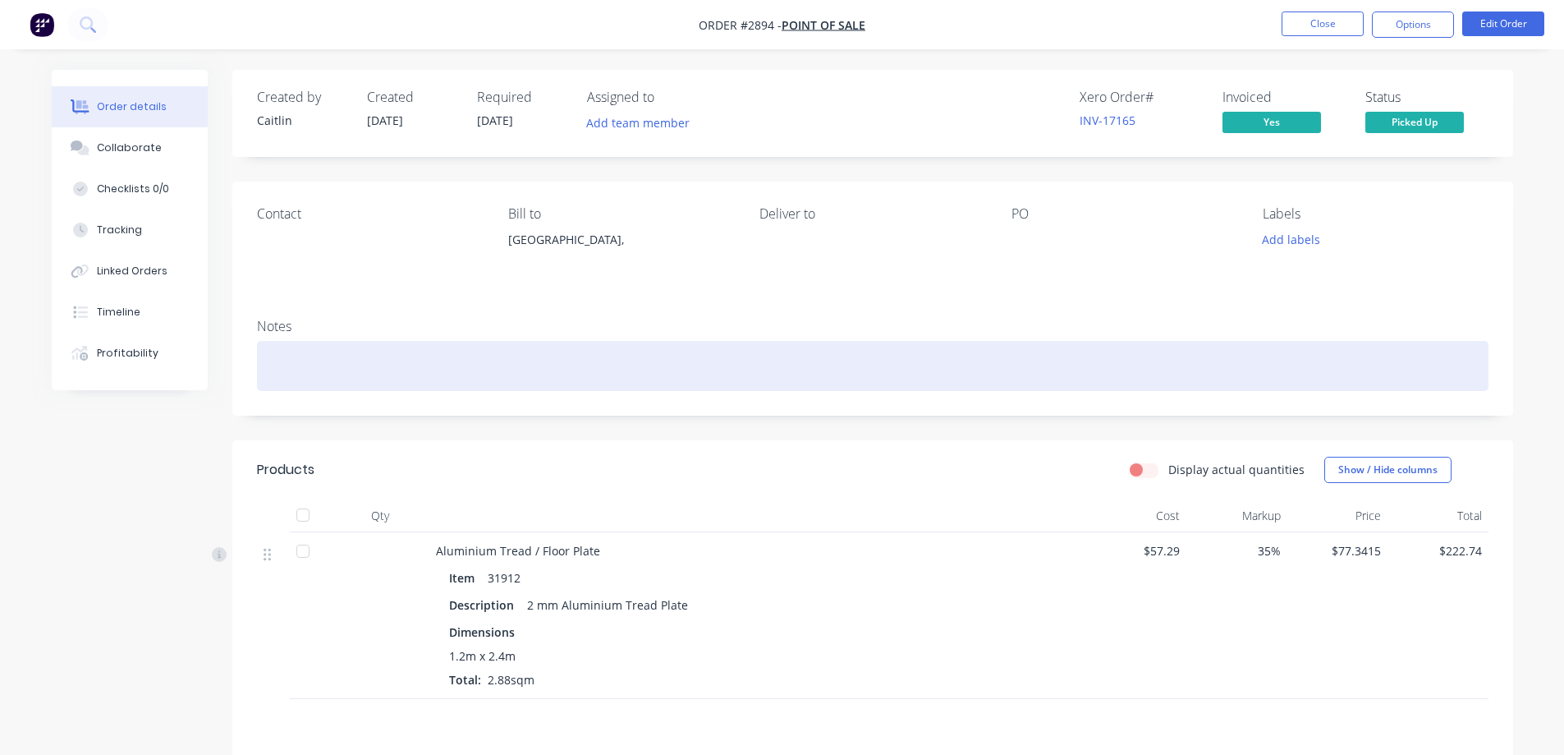
click at [310, 376] on div at bounding box center [873, 366] width 1232 height 50
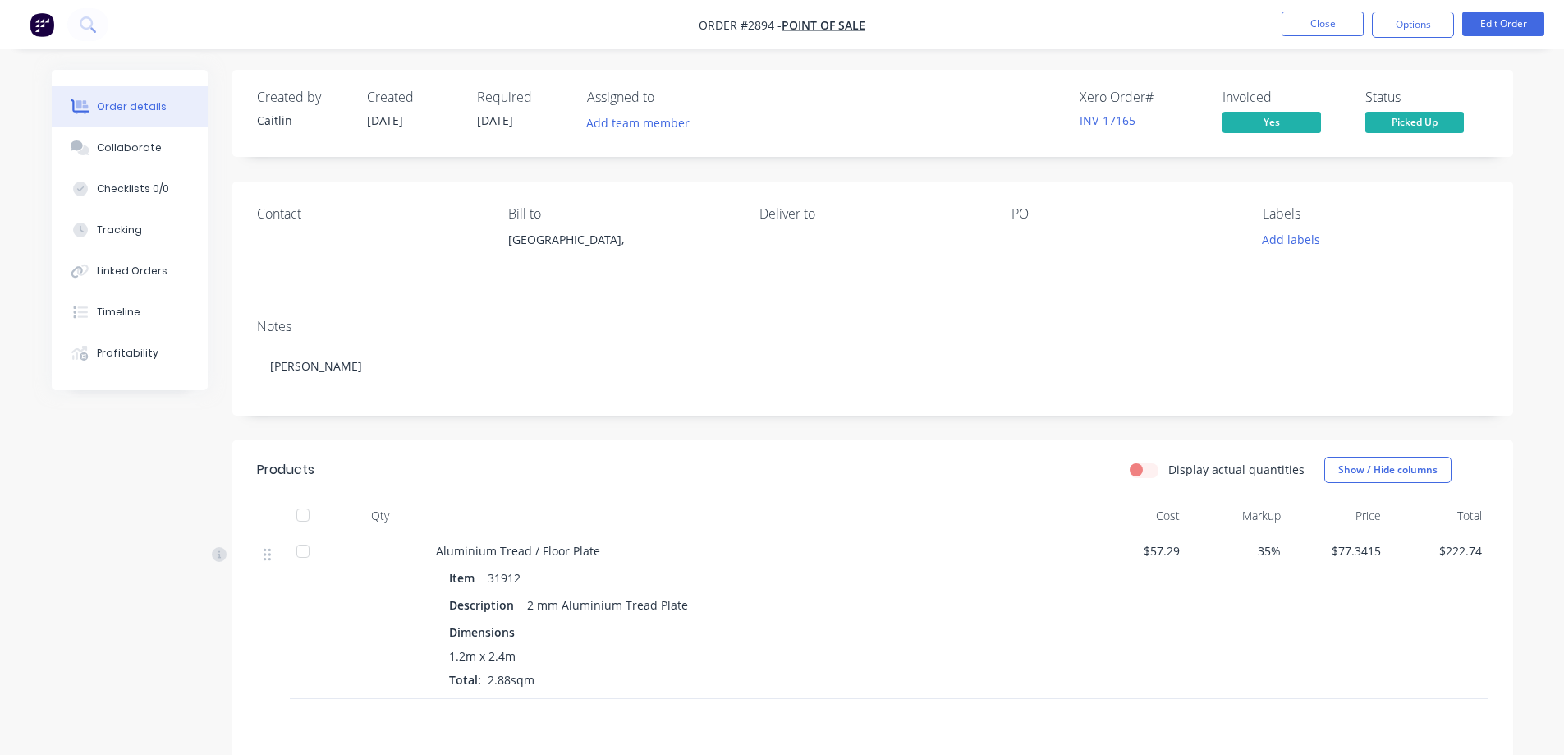
click at [1539, 85] on div "Order details Collaborate Checklists 0/0 Tracking Linked Orders Timeline Profit…" at bounding box center [782, 495] width 1564 height 991
click at [1333, 33] on button "Close" at bounding box center [1323, 23] width 82 height 25
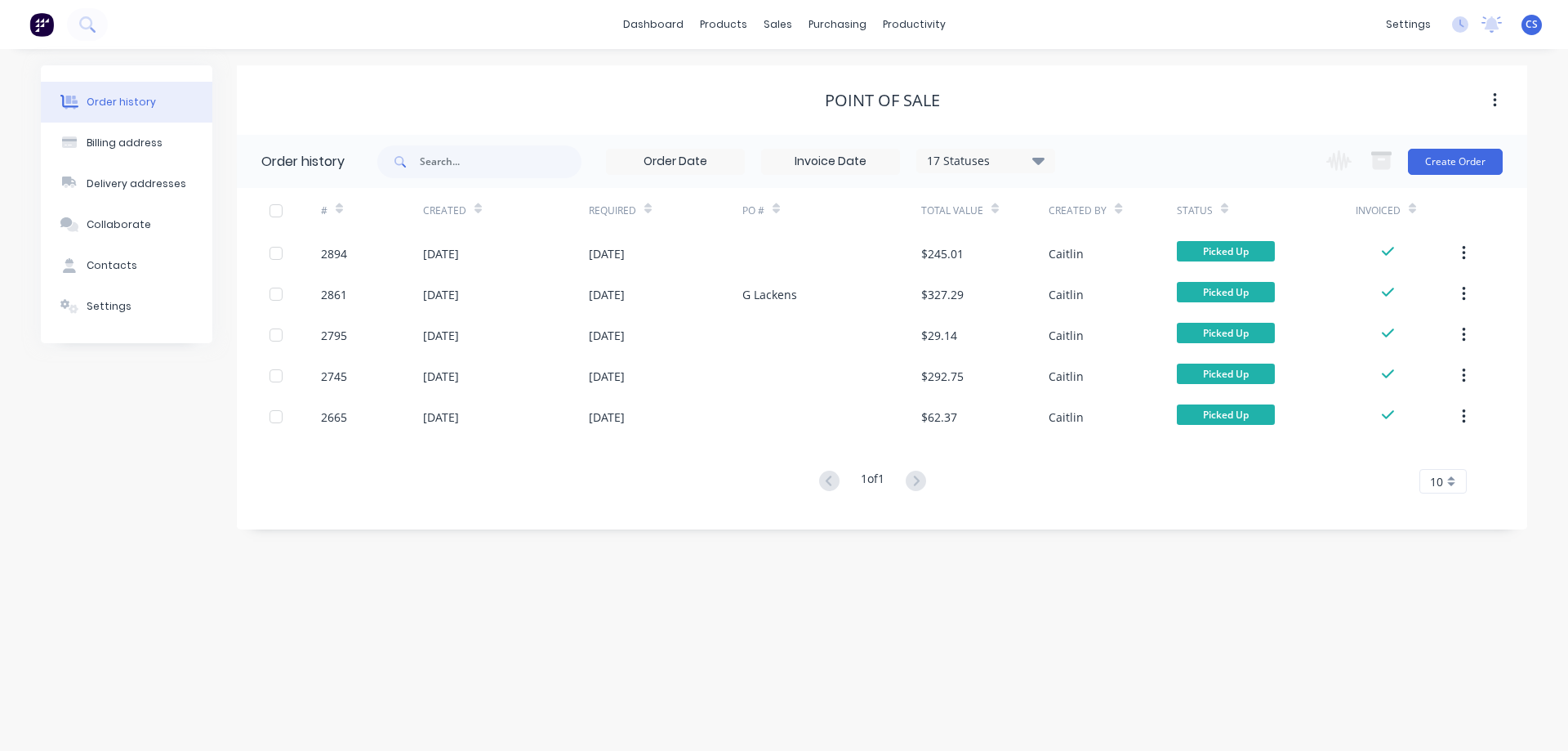
click at [51, 21] on img at bounding box center [42, 24] width 25 height 25
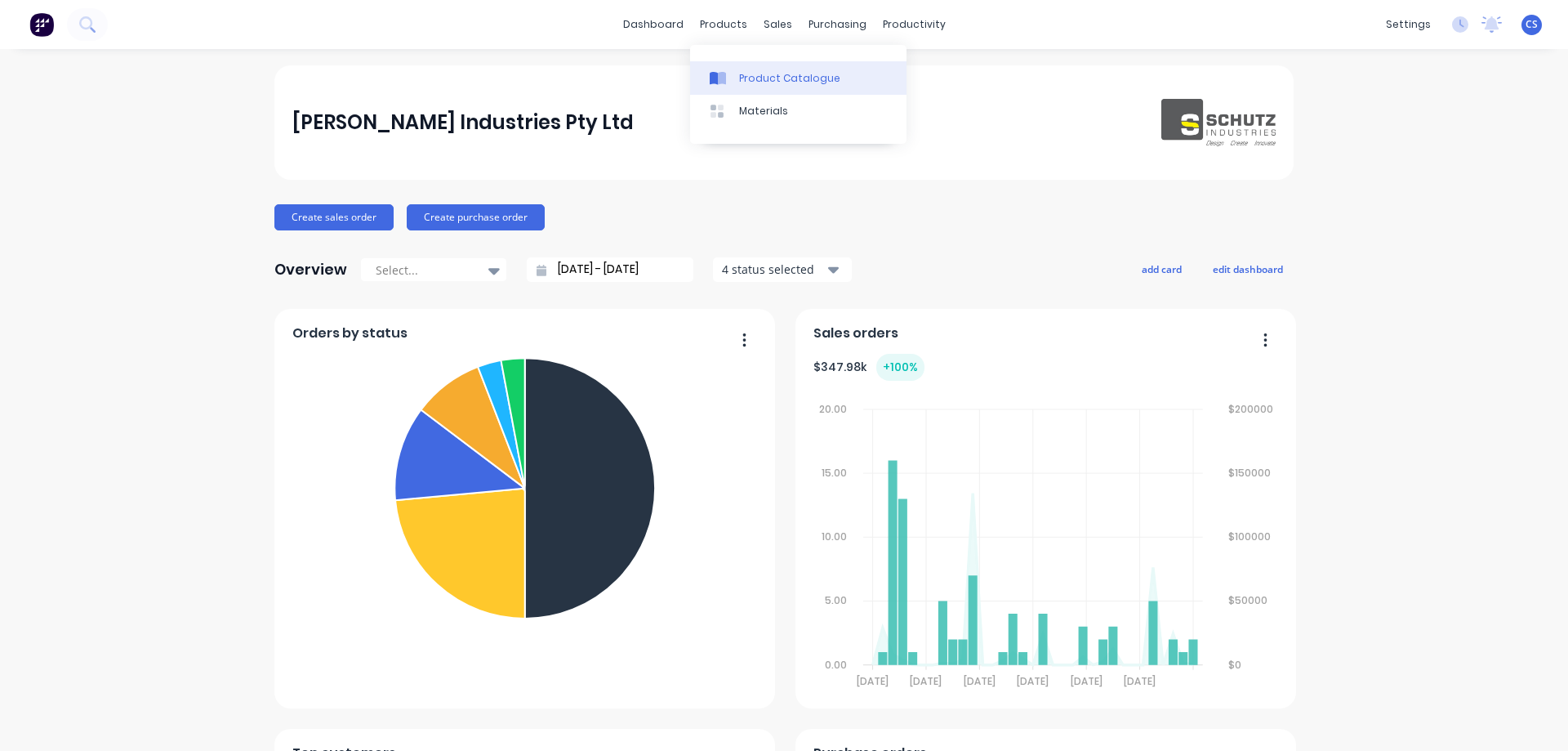
click at [737, 63] on link "Product Catalogue" at bounding box center [799, 78] width 217 height 33
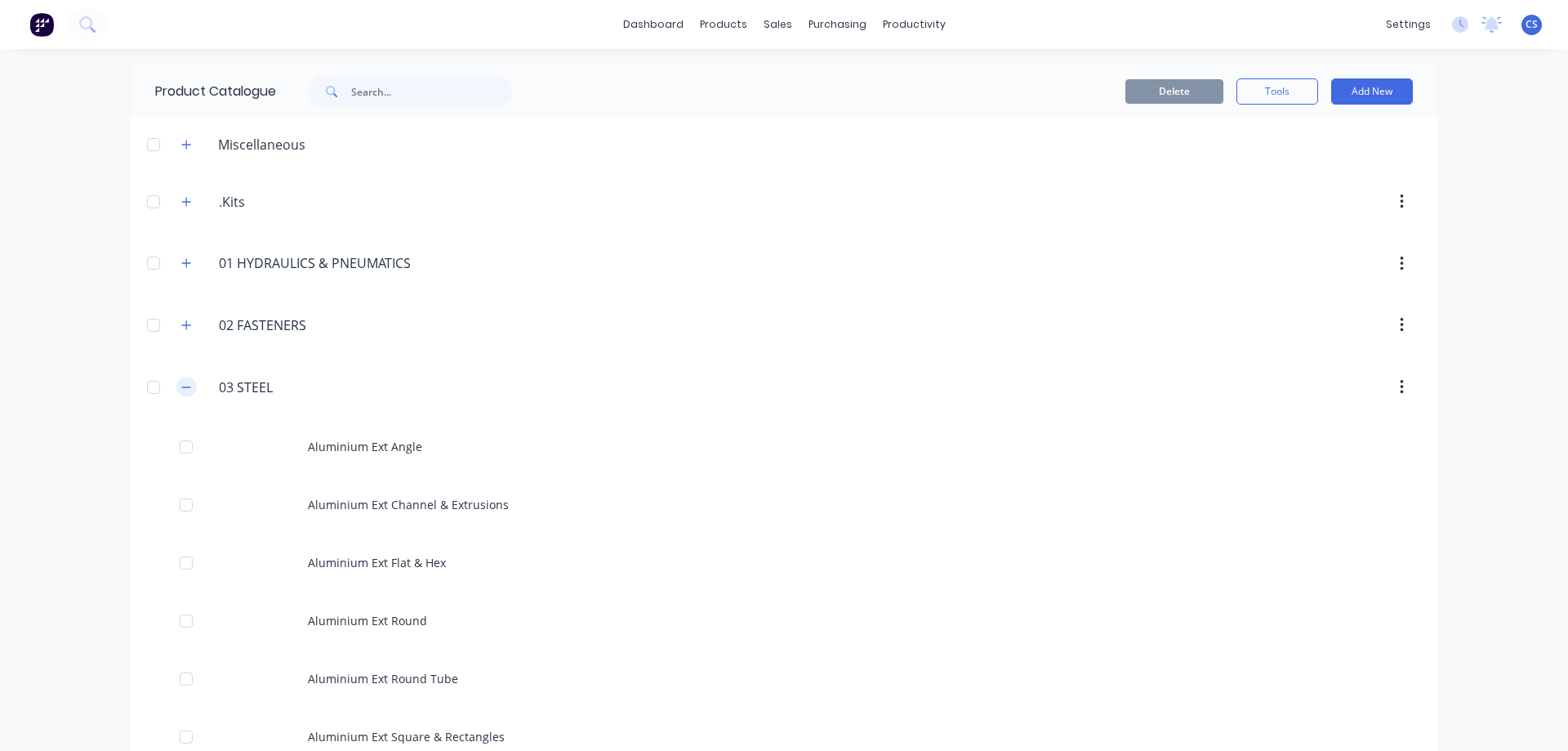
click at [176, 393] on button "button" at bounding box center [186, 386] width 21 height 21
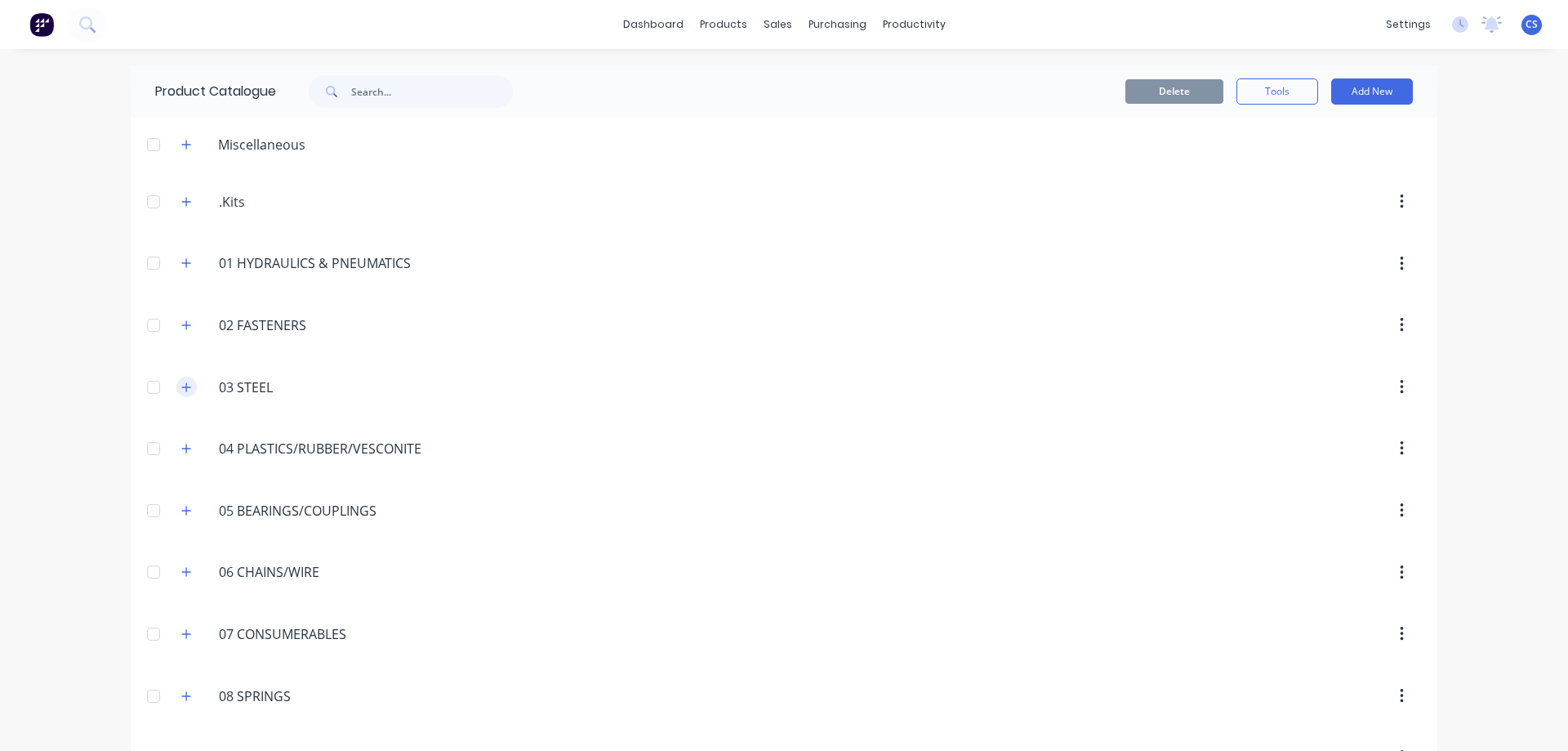
click at [186, 381] on button "button" at bounding box center [186, 386] width 21 height 21
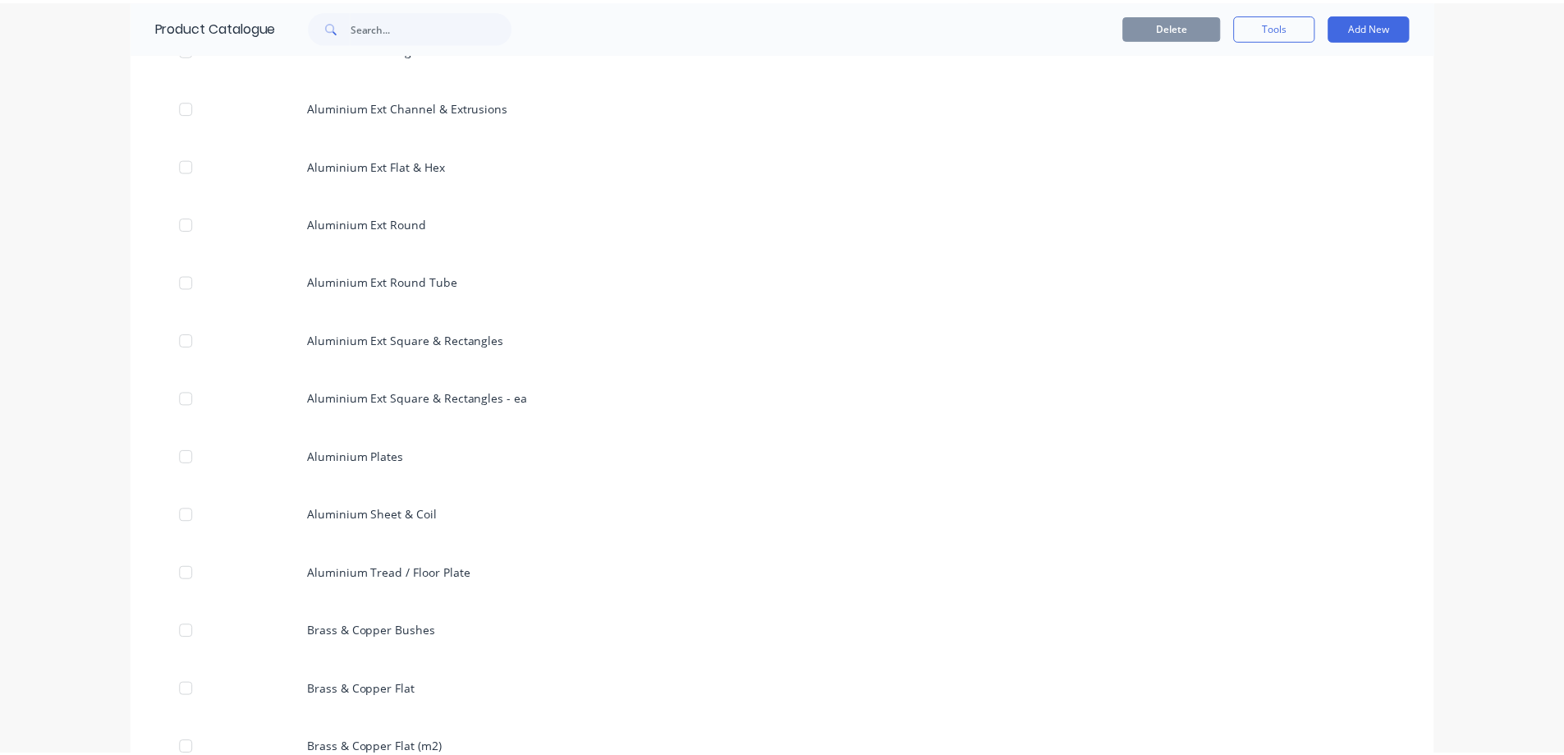
scroll to position [493, 0]
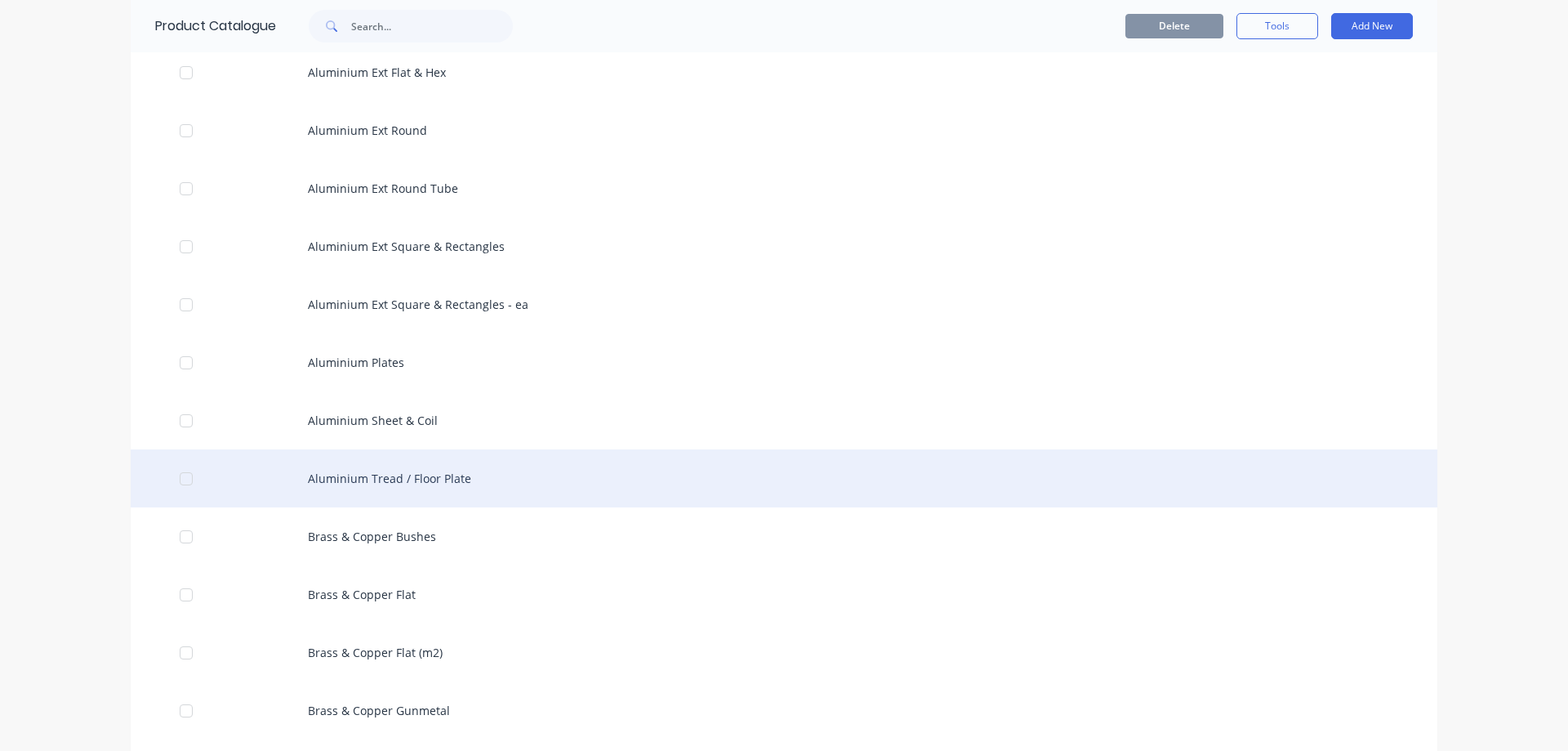
click at [531, 476] on div "Aluminium Tread / Floor Plate" at bounding box center [784, 478] width 1307 height 58
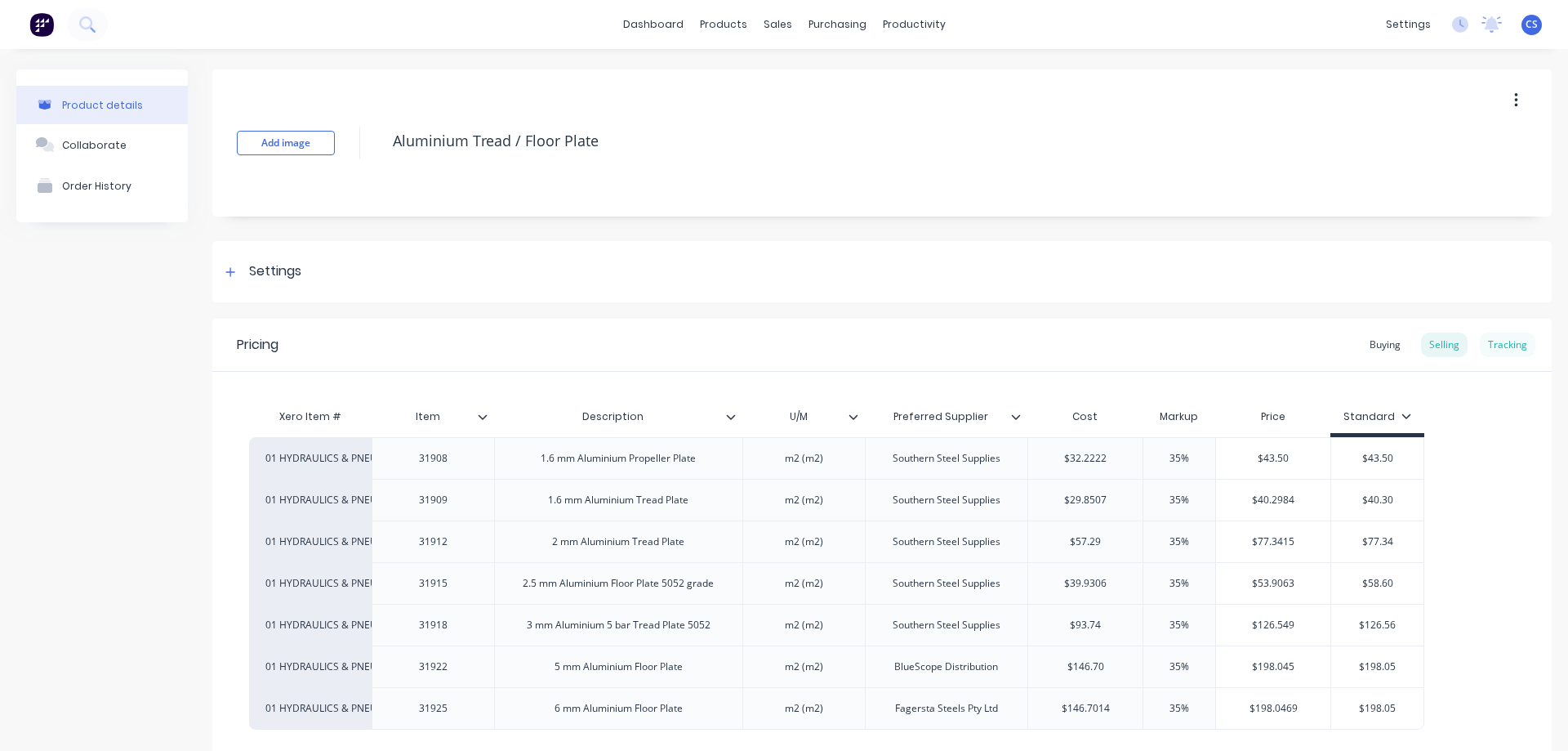
click at [1502, 335] on div "Tracking" at bounding box center [1508, 344] width 56 height 25
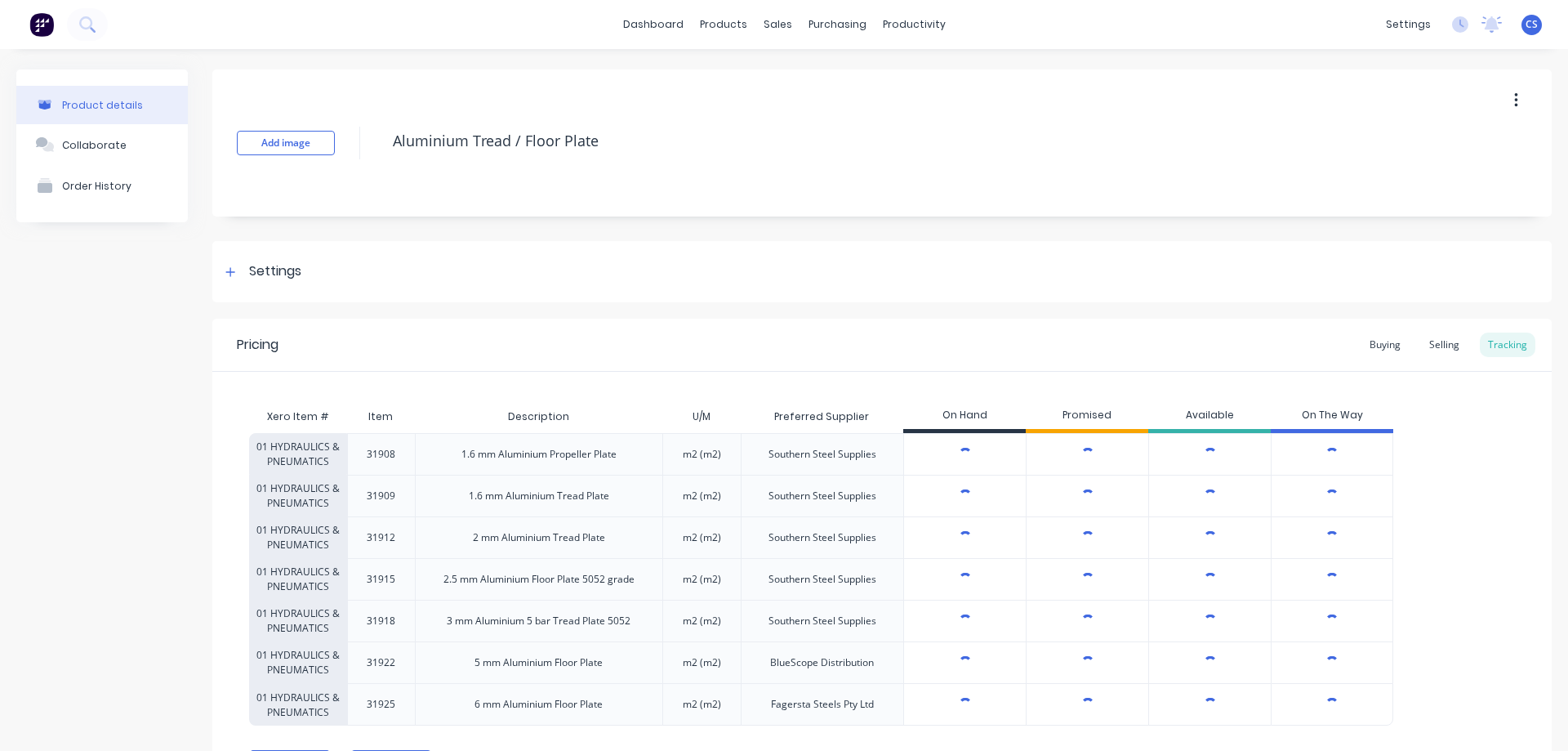
type textarea "x"
click at [808, 71] on div "Sales Orders" at bounding box center [832, 78] width 67 height 15
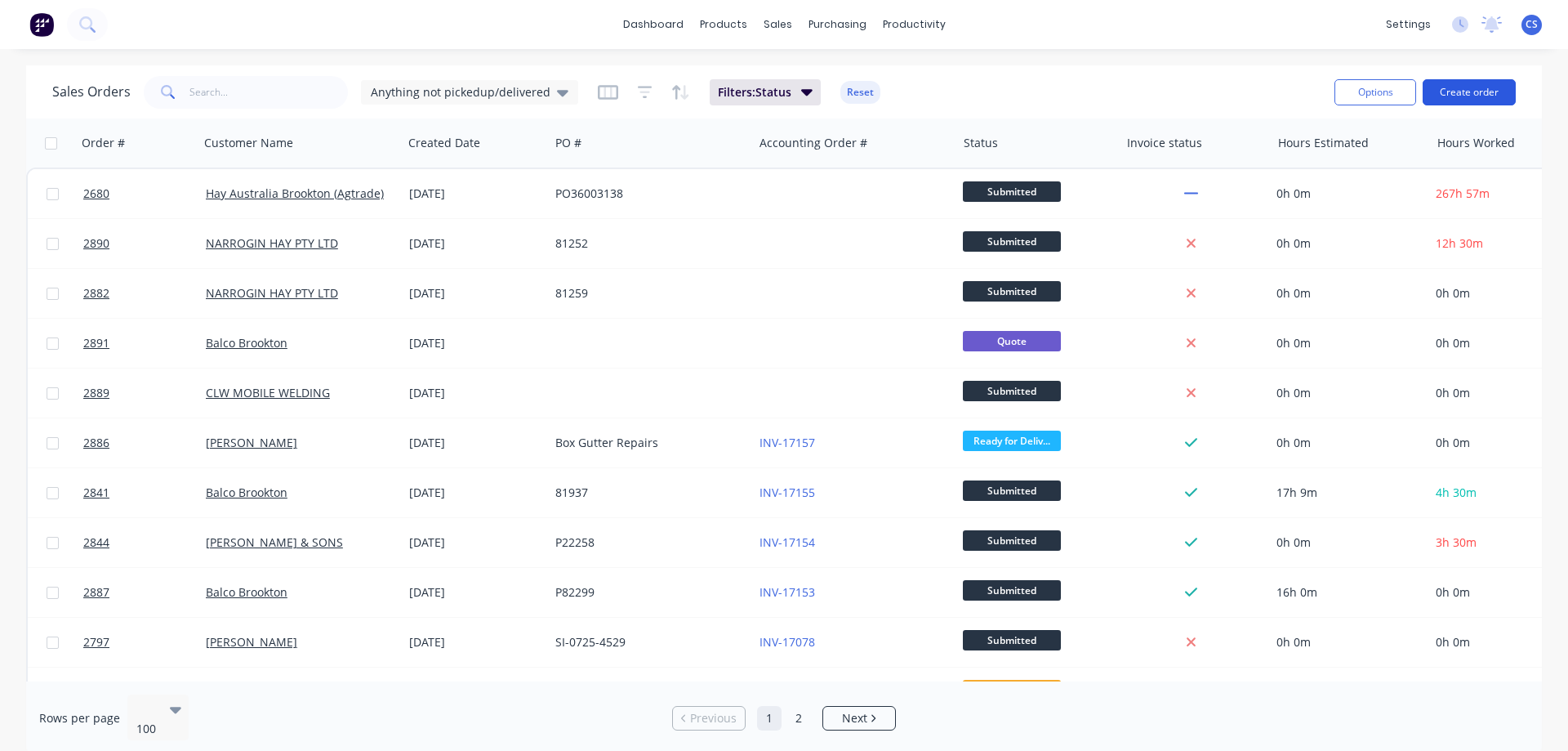
click at [1449, 102] on button "Create order" at bounding box center [1470, 93] width 94 height 26
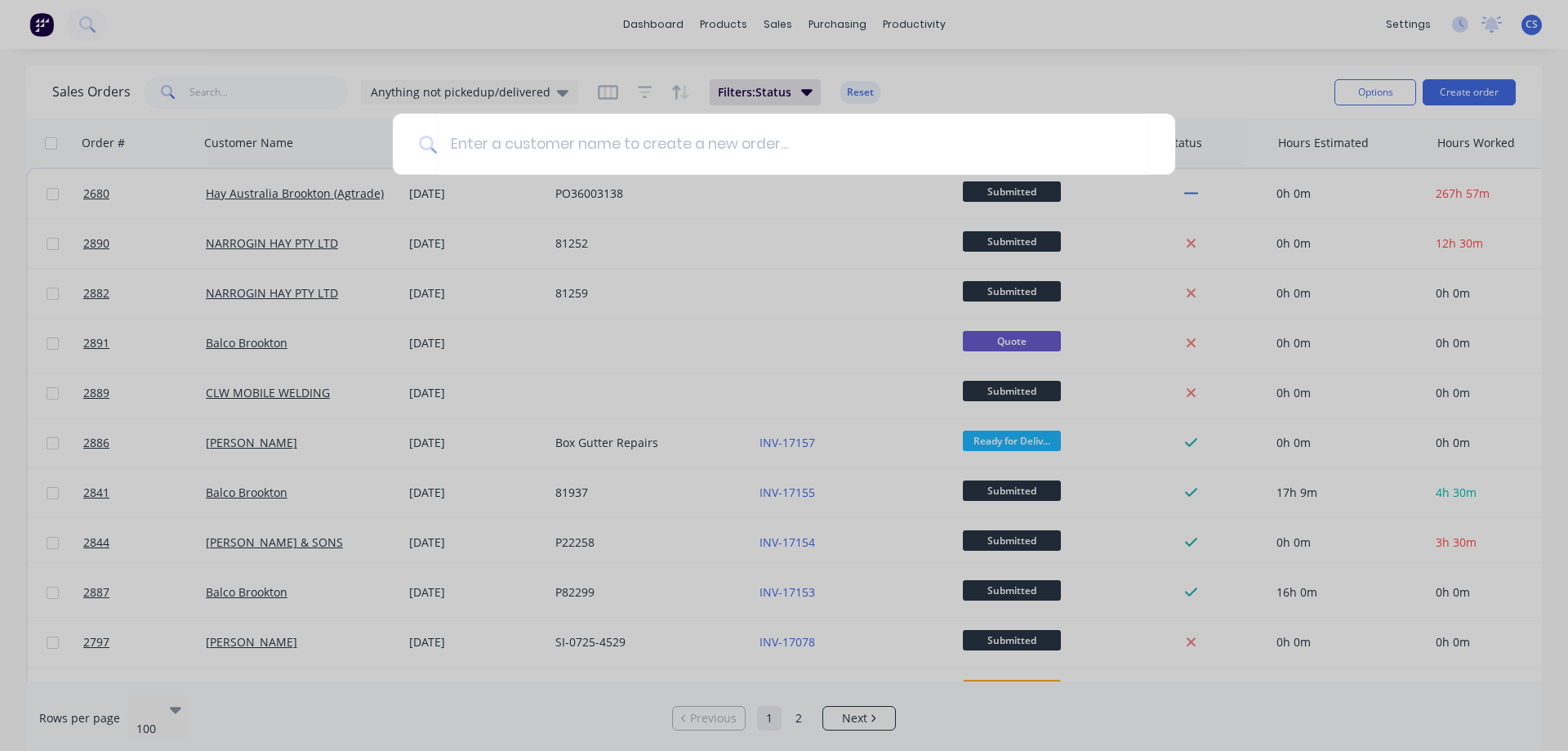
click at [1002, 39] on div at bounding box center [784, 375] width 1568 height 751
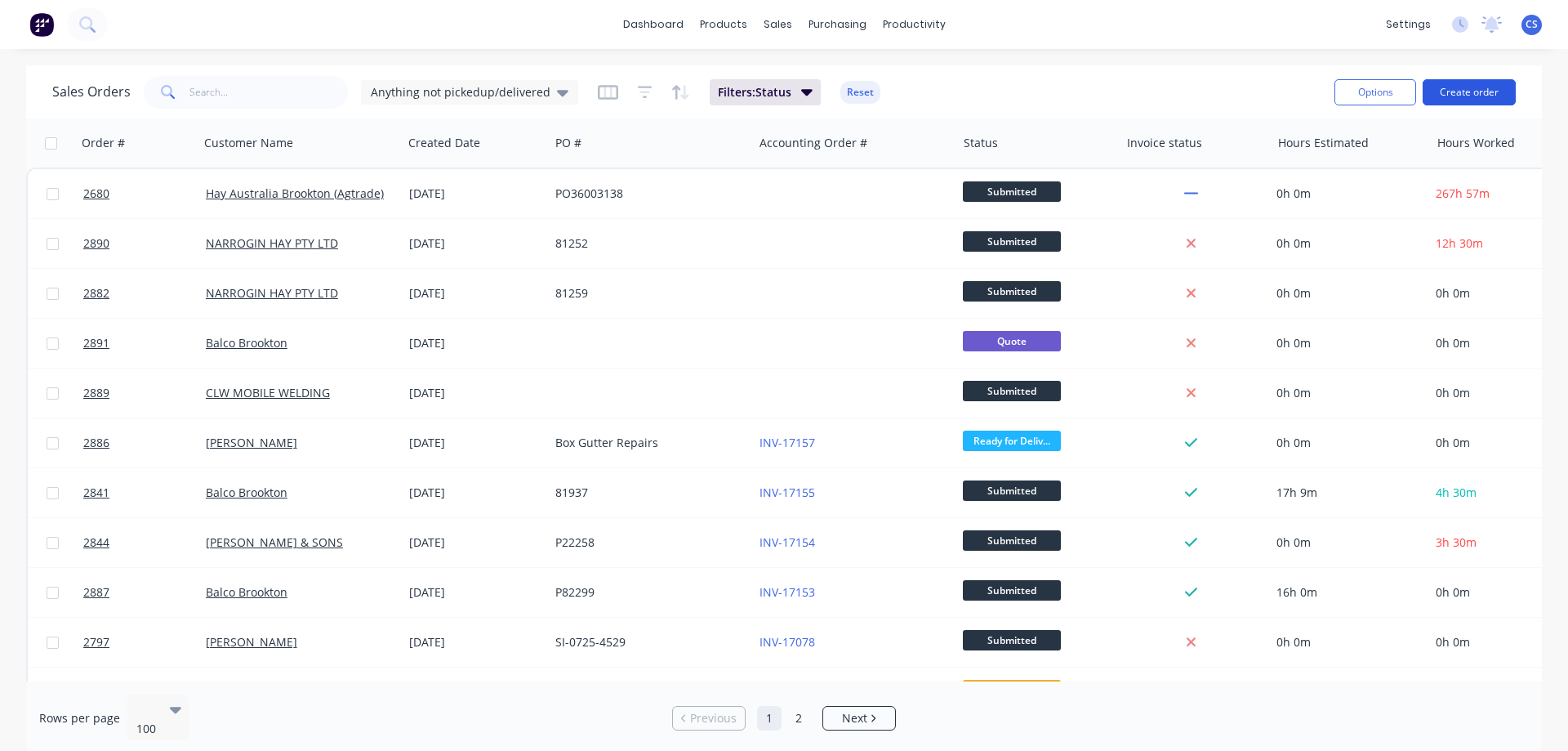
click at [1434, 92] on button "Create order" at bounding box center [1470, 93] width 94 height 26
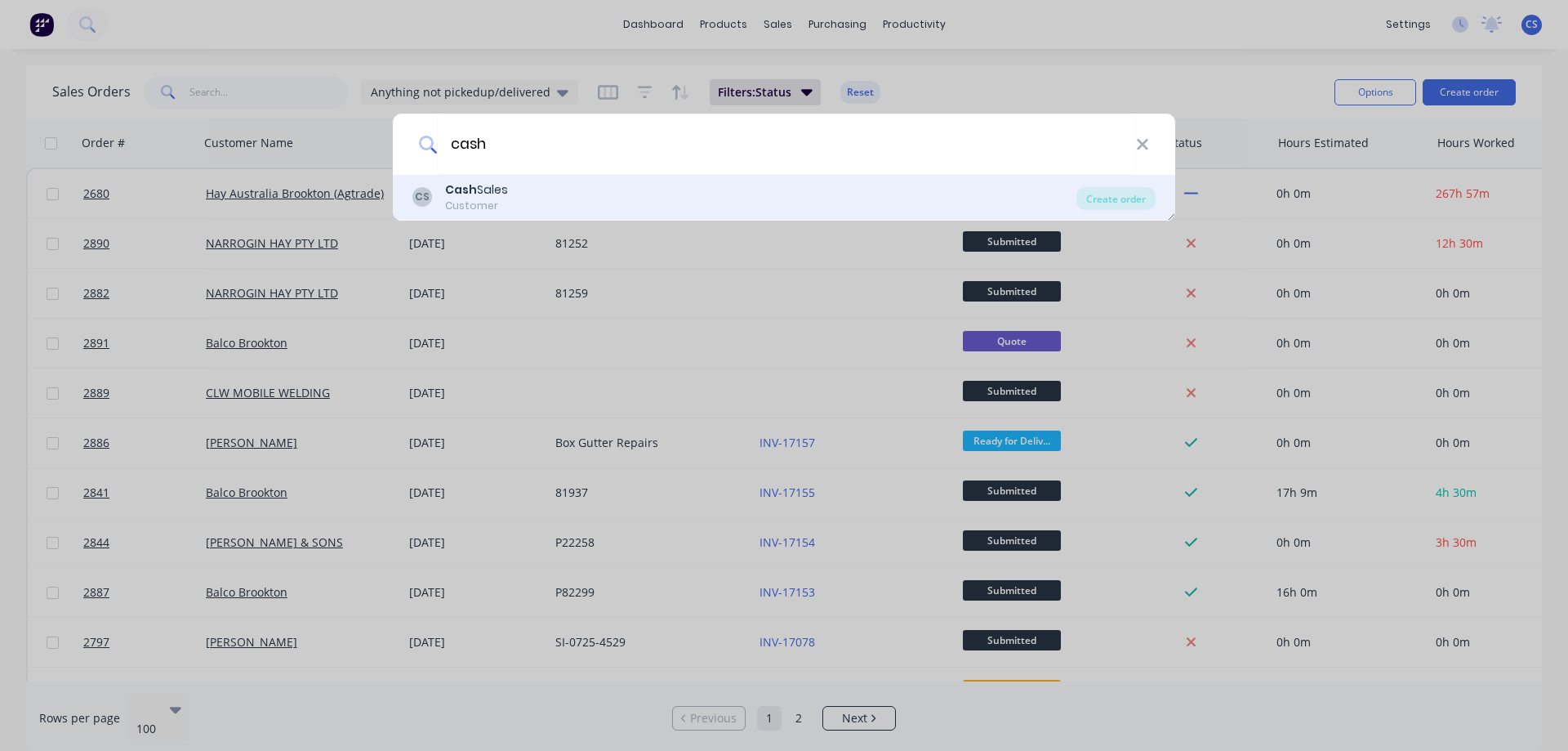
type input "cash"
click at [565, 197] on div "CS Cash Sales Customer" at bounding box center [745, 197] width 665 height 32
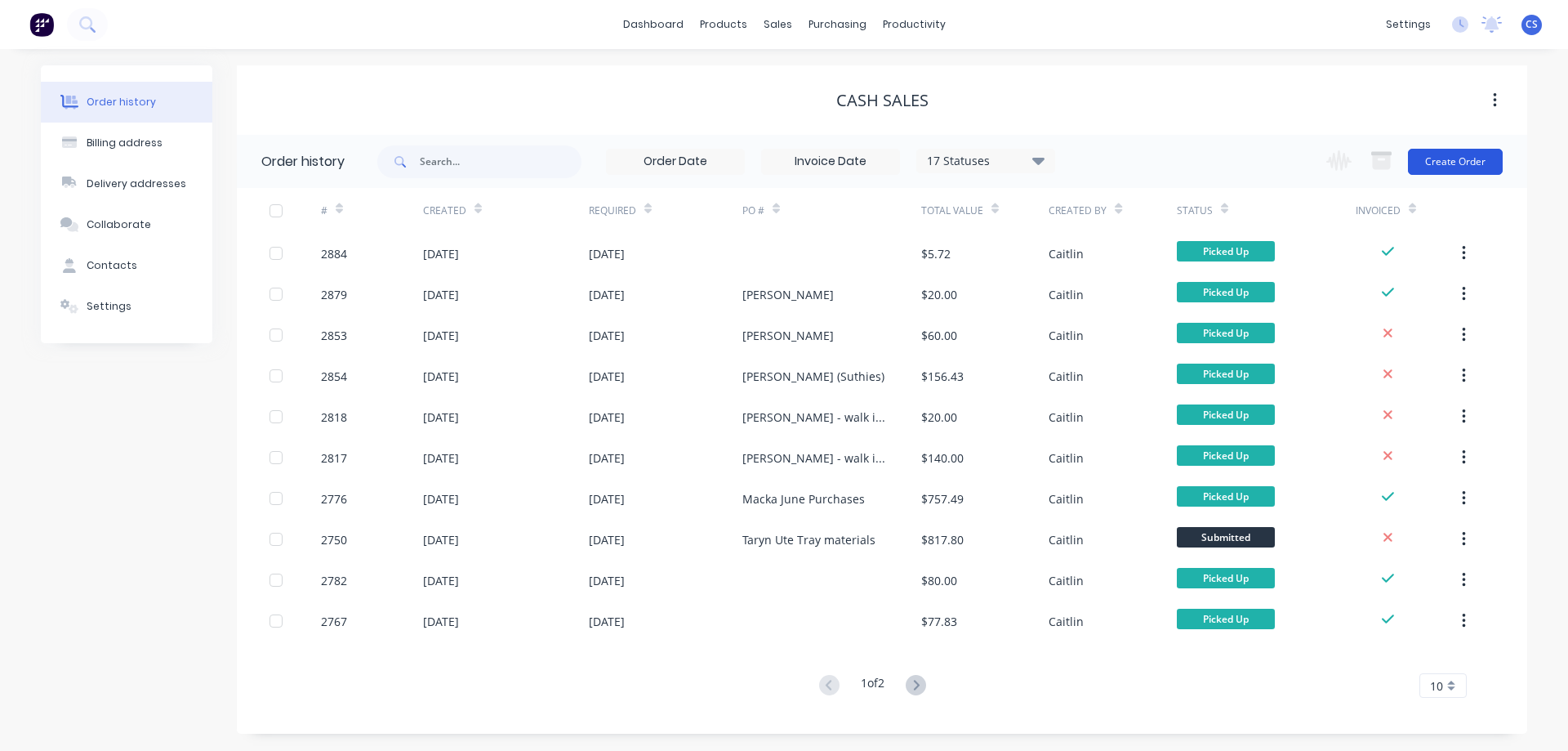
click at [1488, 161] on button "Create Order" at bounding box center [1455, 161] width 95 height 26
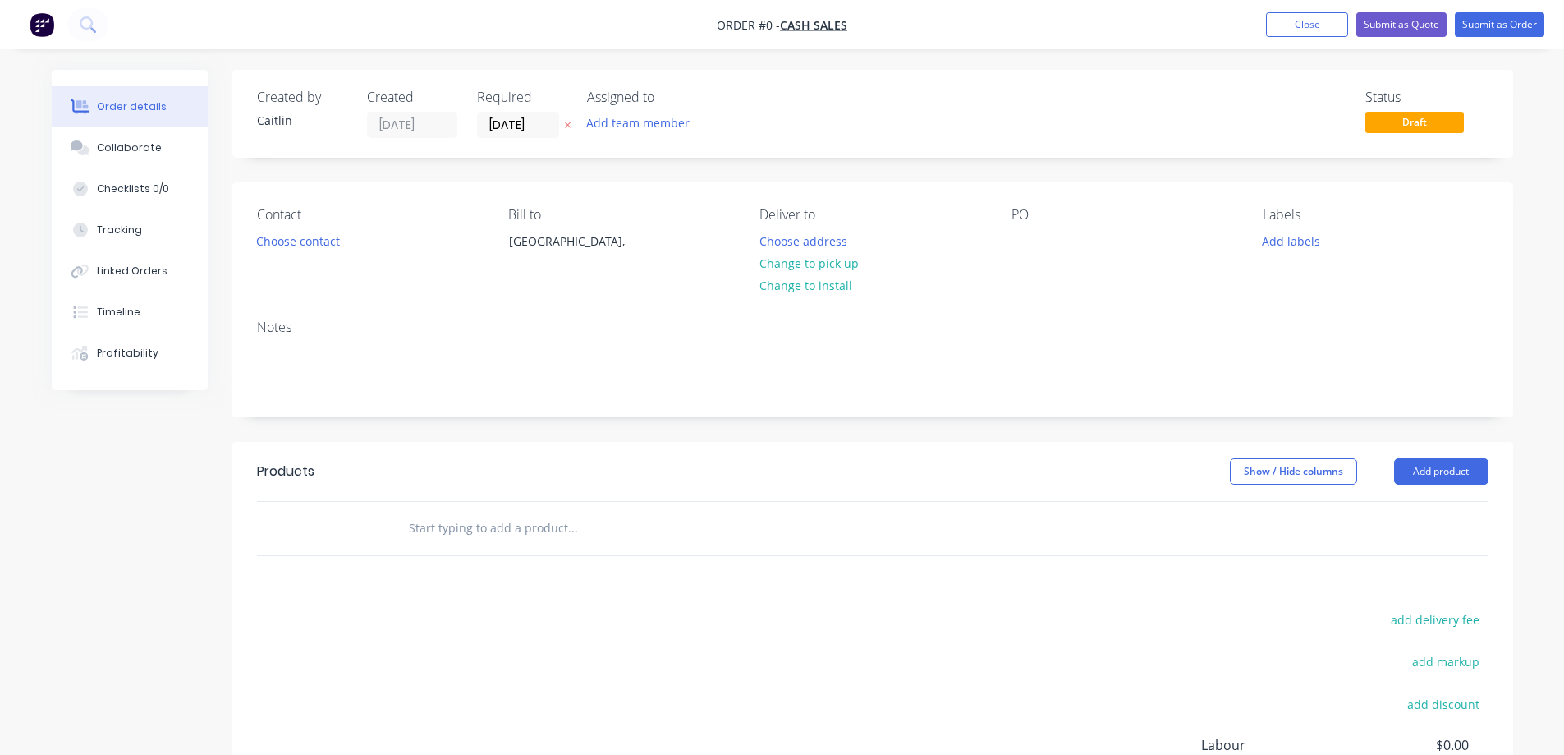
click at [495, 521] on input "text" at bounding box center [572, 528] width 328 height 33
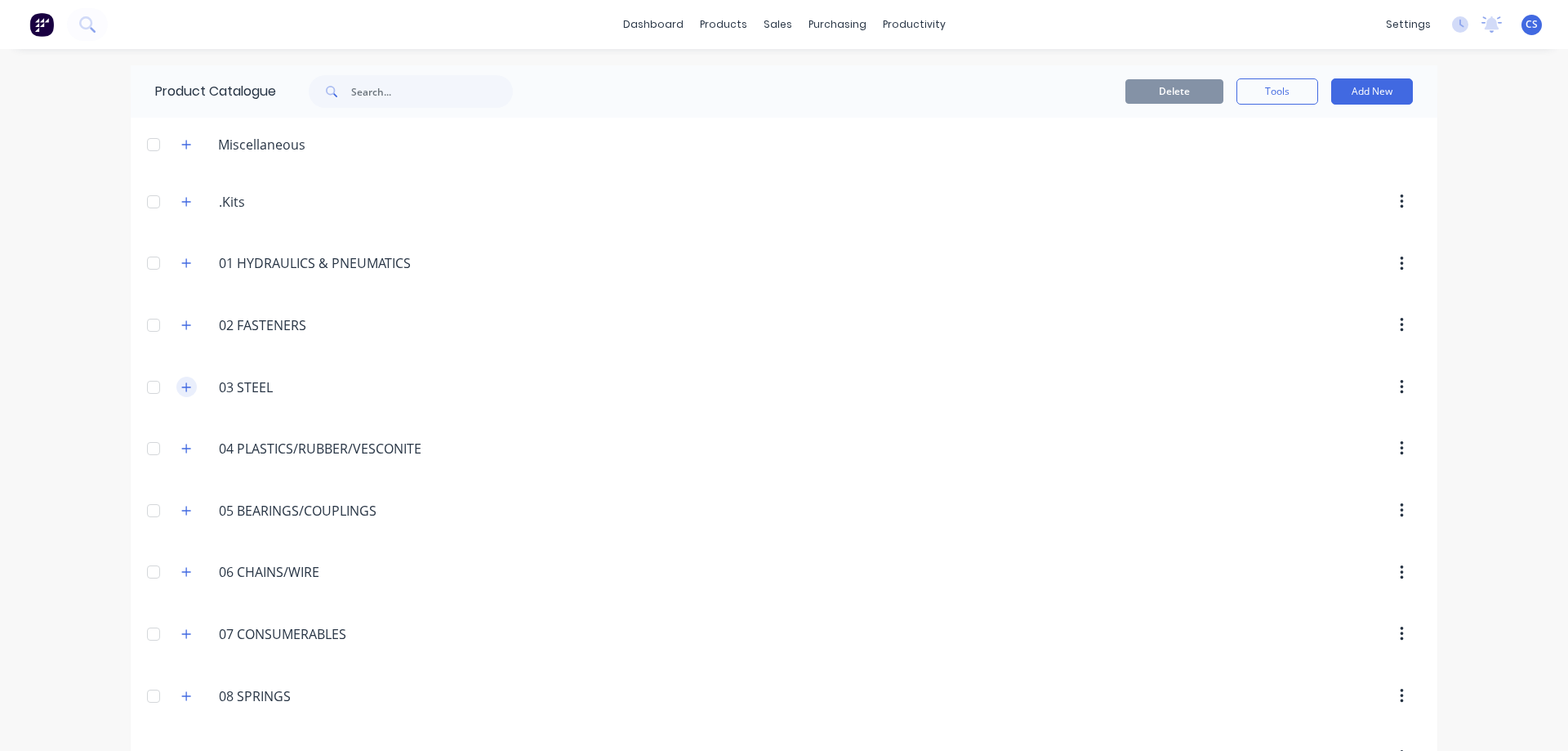
click at [182, 389] on icon "button" at bounding box center [186, 386] width 10 height 11
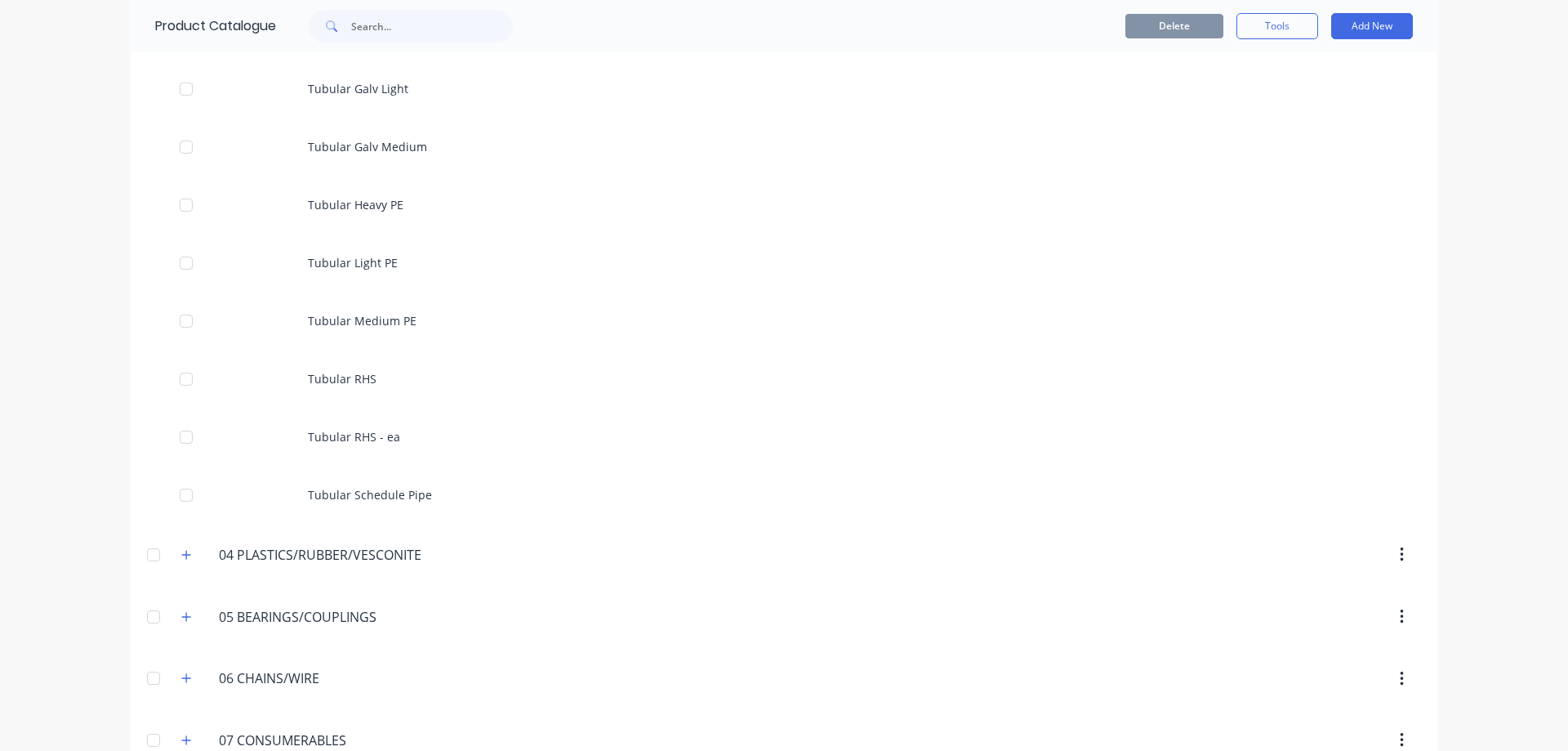
scroll to position [5309, 0]
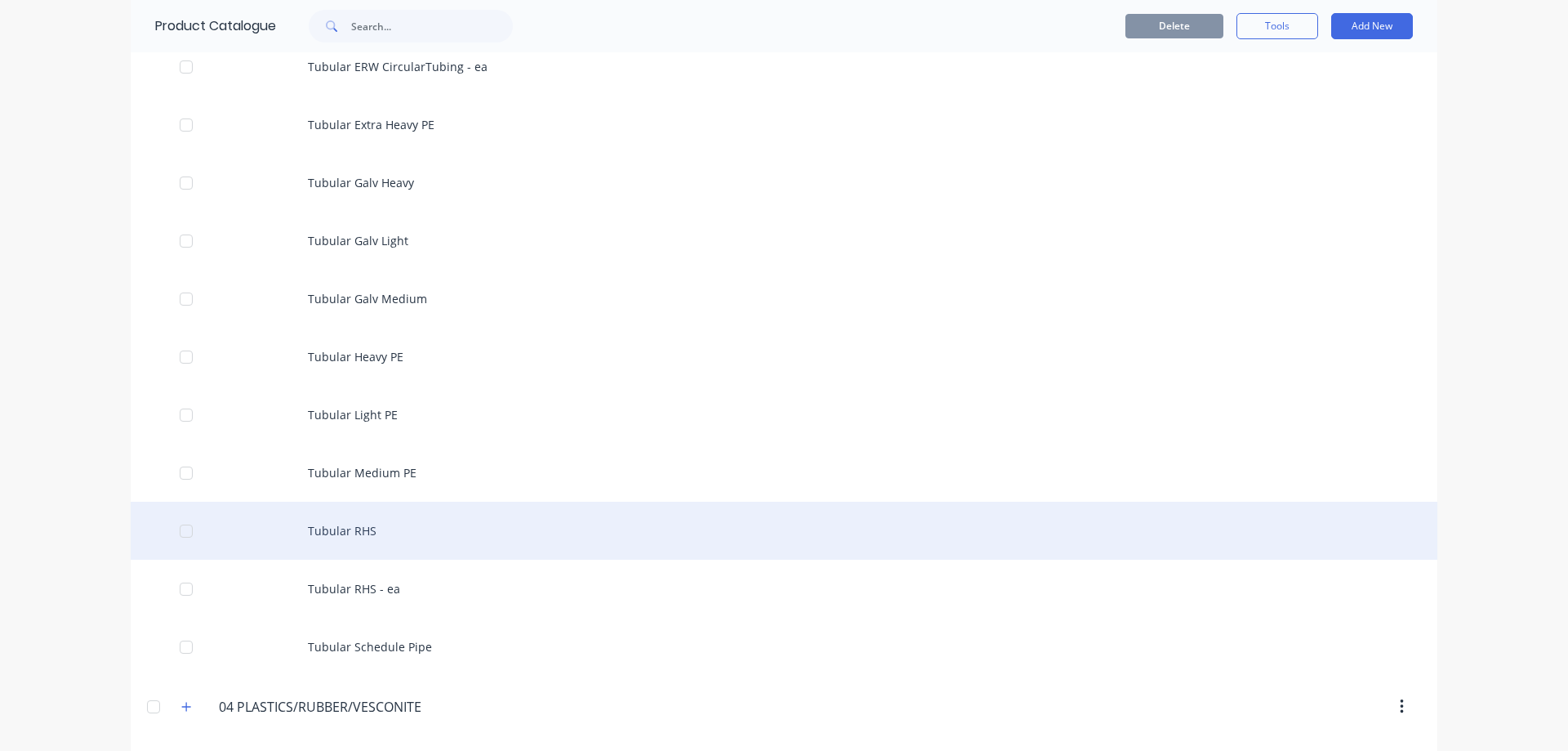
click at [317, 544] on div "Tubular RHS" at bounding box center [784, 530] width 1307 height 58
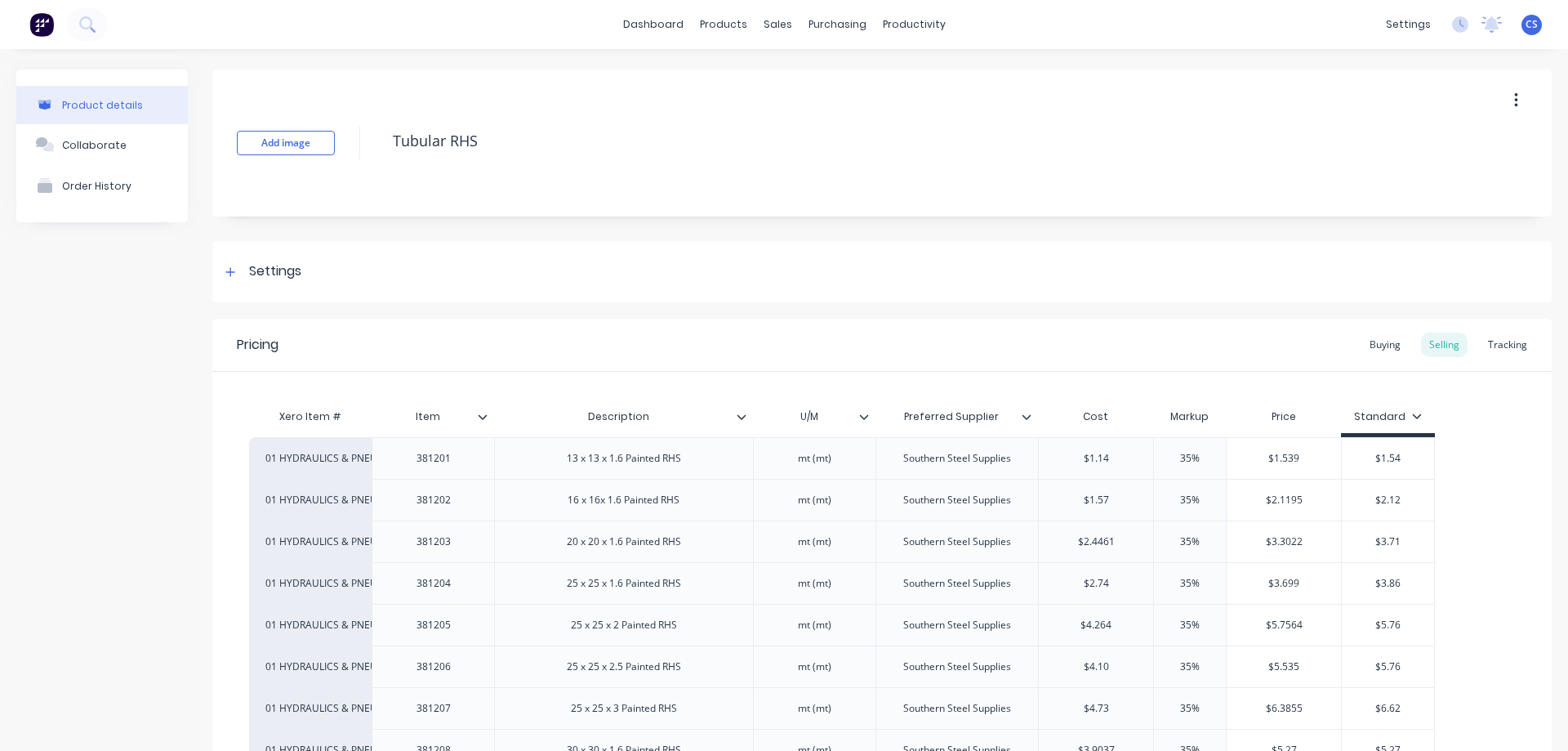
scroll to position [82, 0]
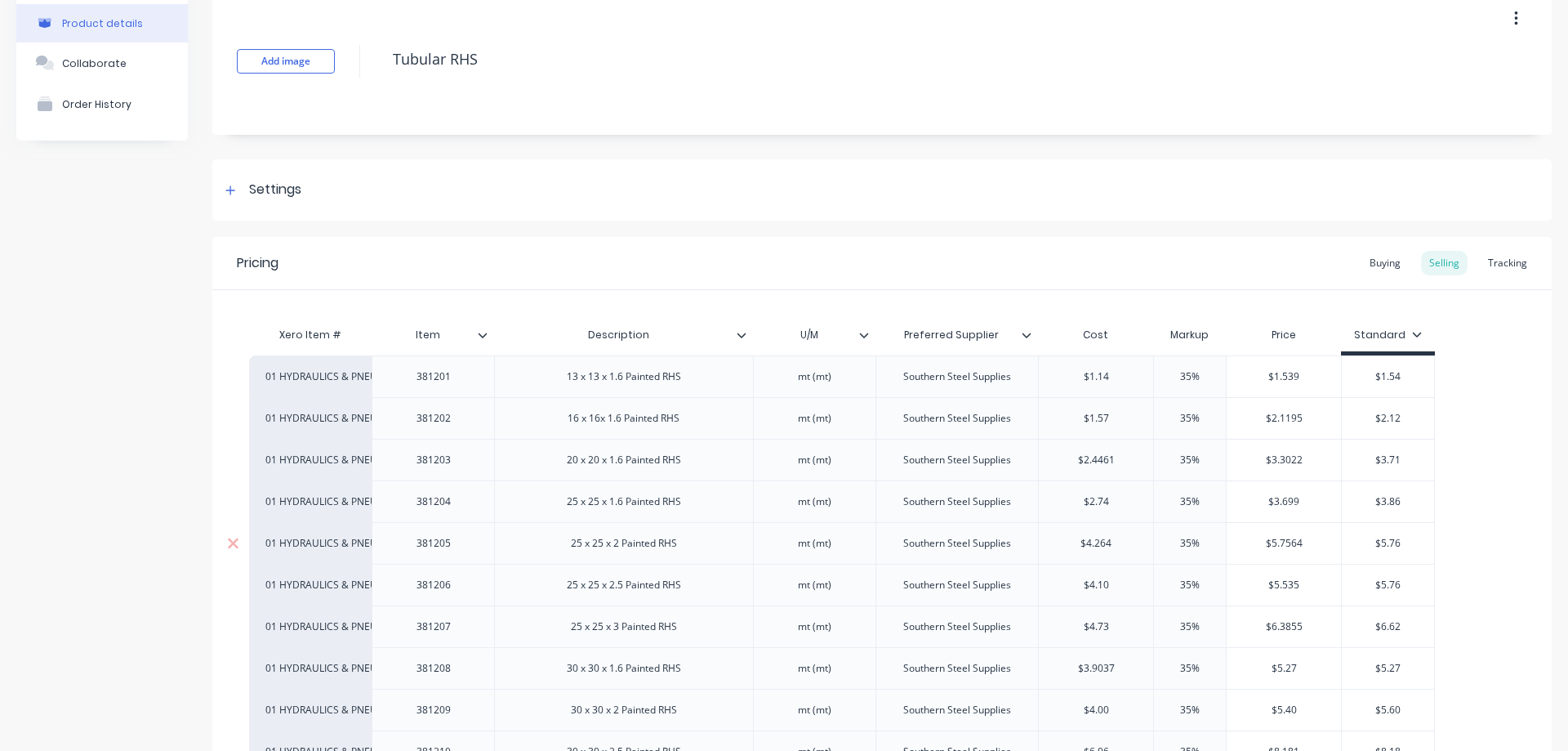
type input "$5.7564"
drag, startPoint x: 1284, startPoint y: 554, endPoint x: 1258, endPoint y: 558, distance: 26.3
click at [1258, 558] on div "$5.7564 $5.7564" at bounding box center [1283, 542] width 114 height 41
click at [1491, 269] on div "Tracking" at bounding box center [1508, 263] width 56 height 25
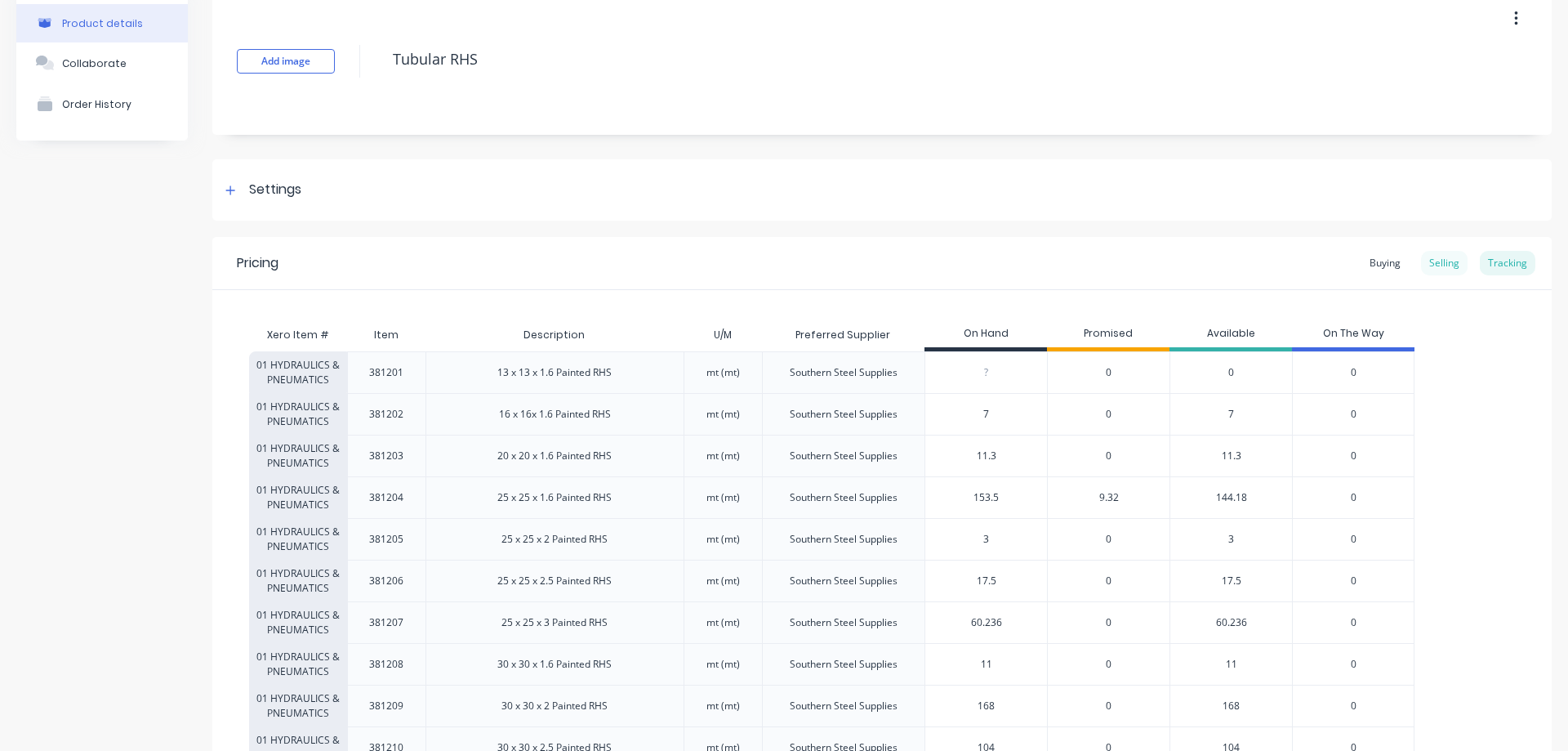
click at [1432, 257] on div "Selling" at bounding box center [1445, 263] width 47 height 25
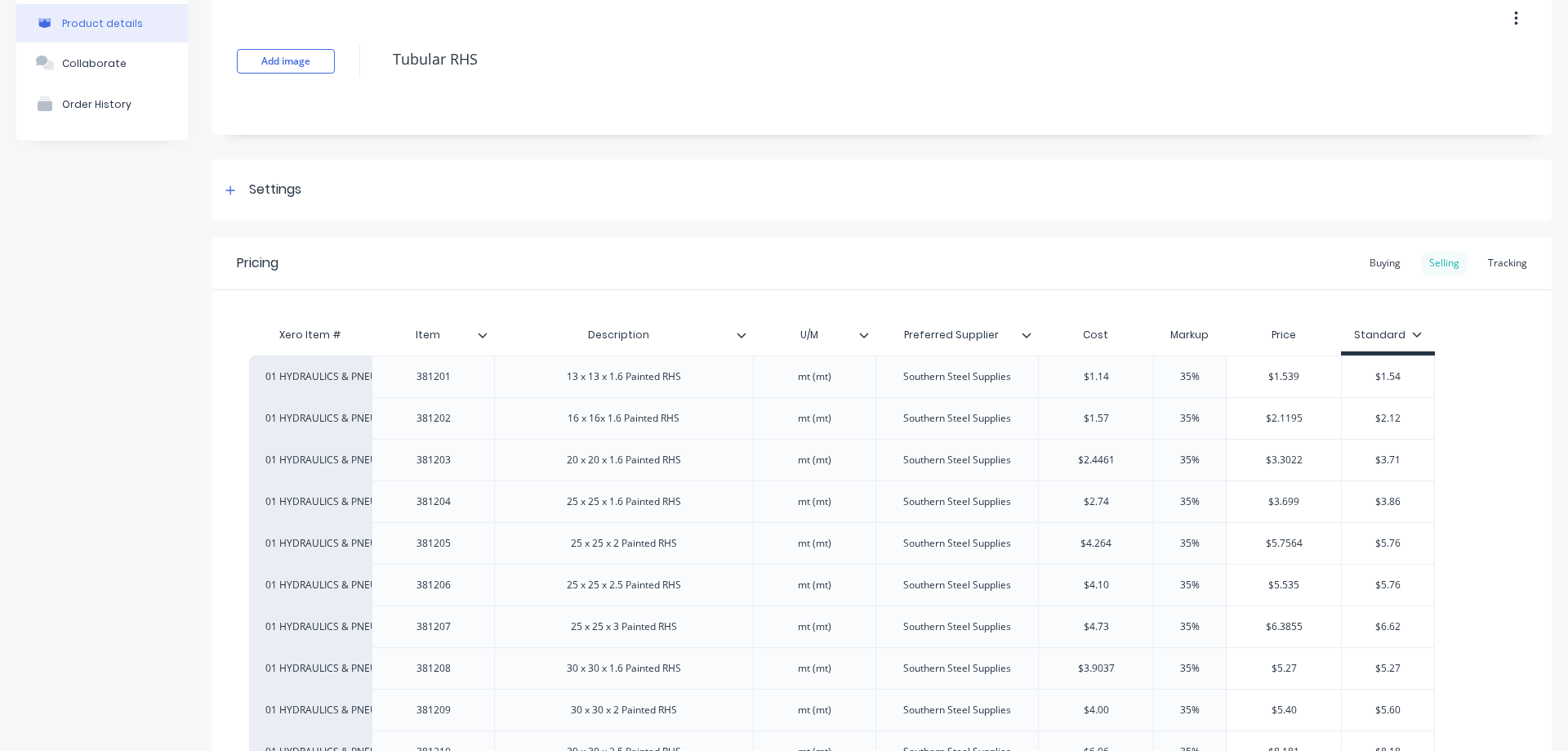
click at [1439, 271] on div "Selling" at bounding box center [1445, 263] width 47 height 25
